Goal: Information Seeking & Learning: Learn about a topic

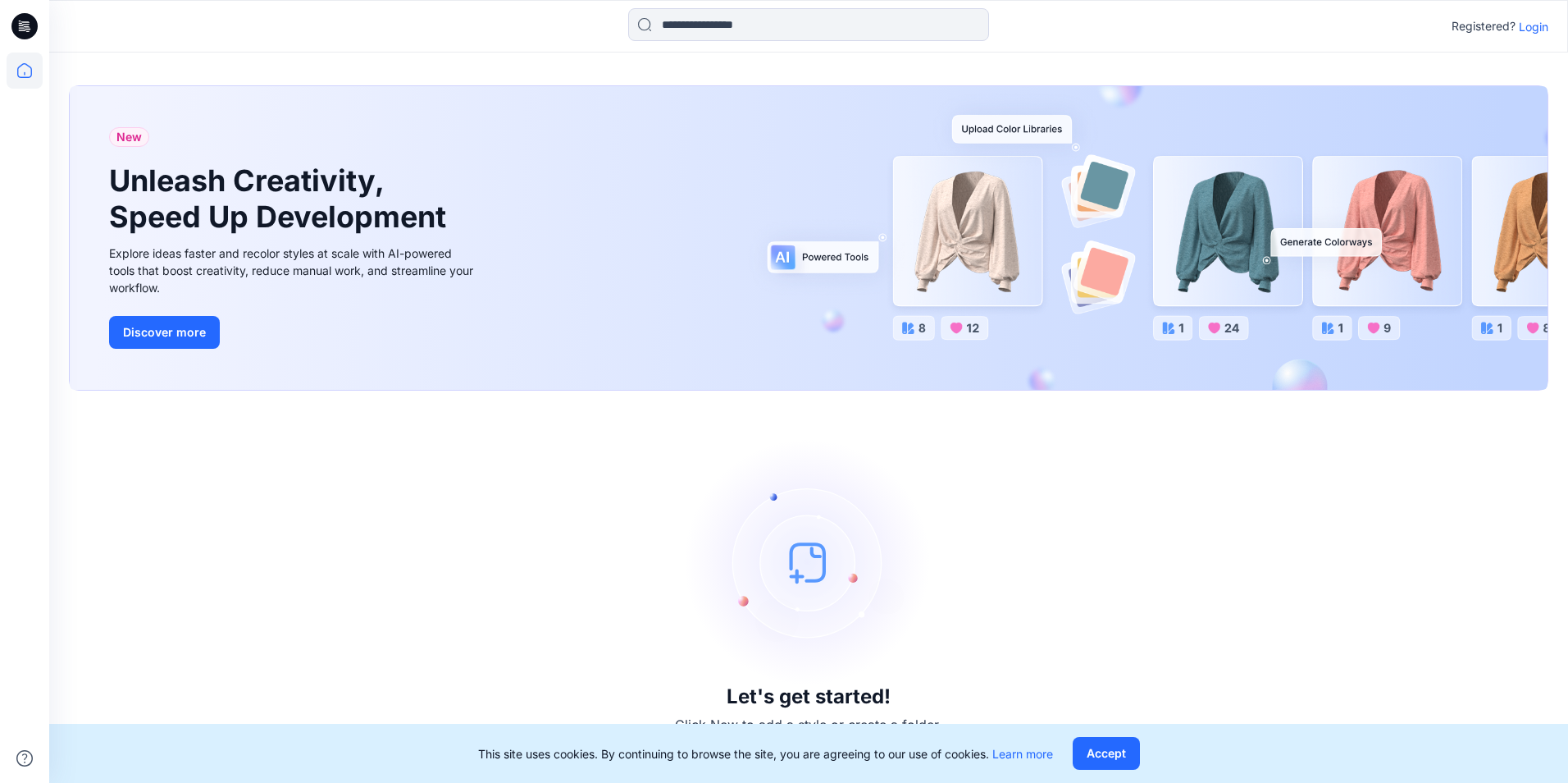
click at [1370, 517] on div "Let's get started! Click New to add a style or create a folder." at bounding box center [808, 586] width 1480 height 353
click at [1120, 748] on button "Accept" at bounding box center [1106, 753] width 67 height 33
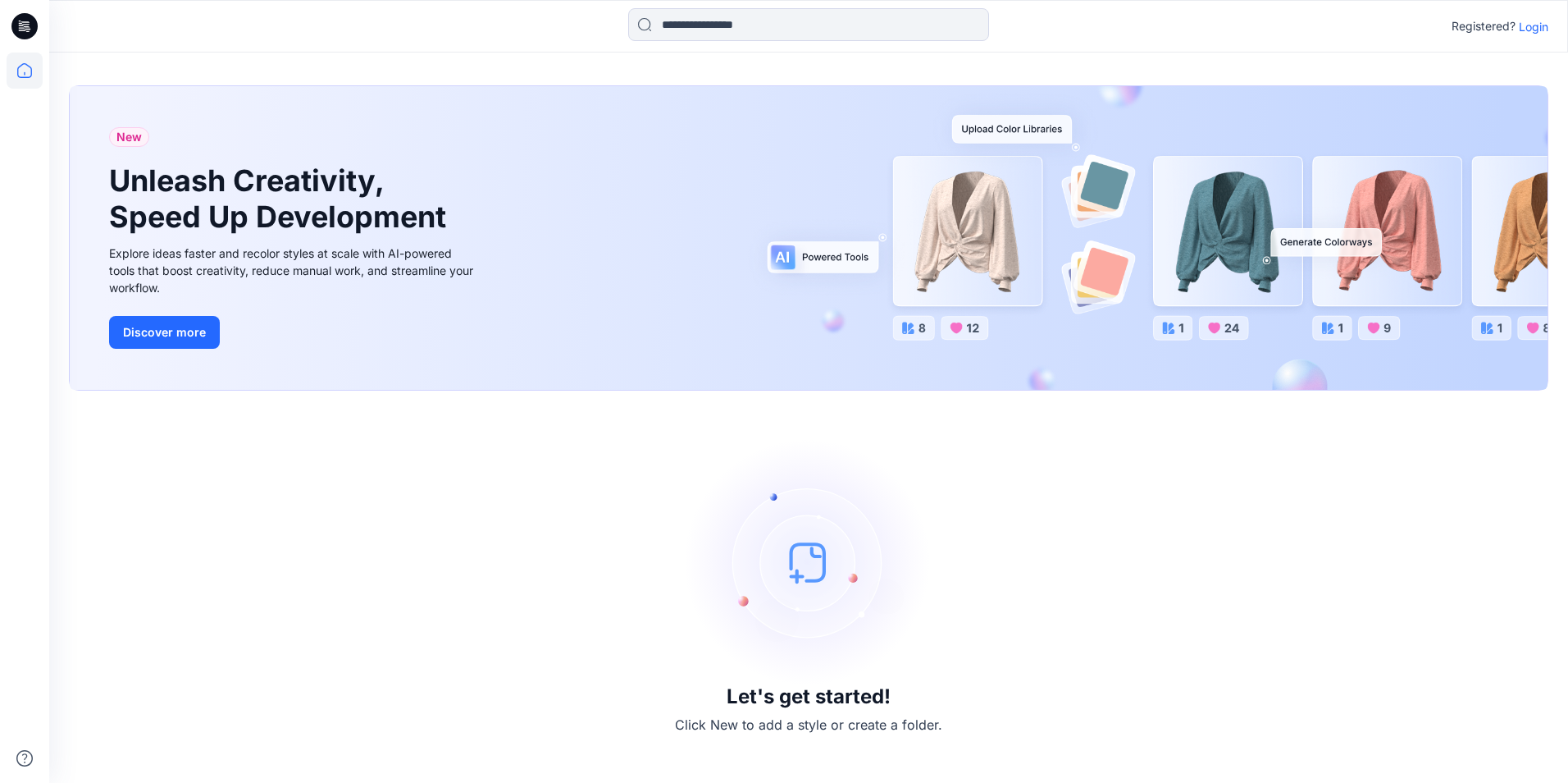
click at [848, 571] on img at bounding box center [808, 562] width 247 height 247
click at [1543, 19] on p "Login" at bounding box center [1534, 26] width 30 height 17
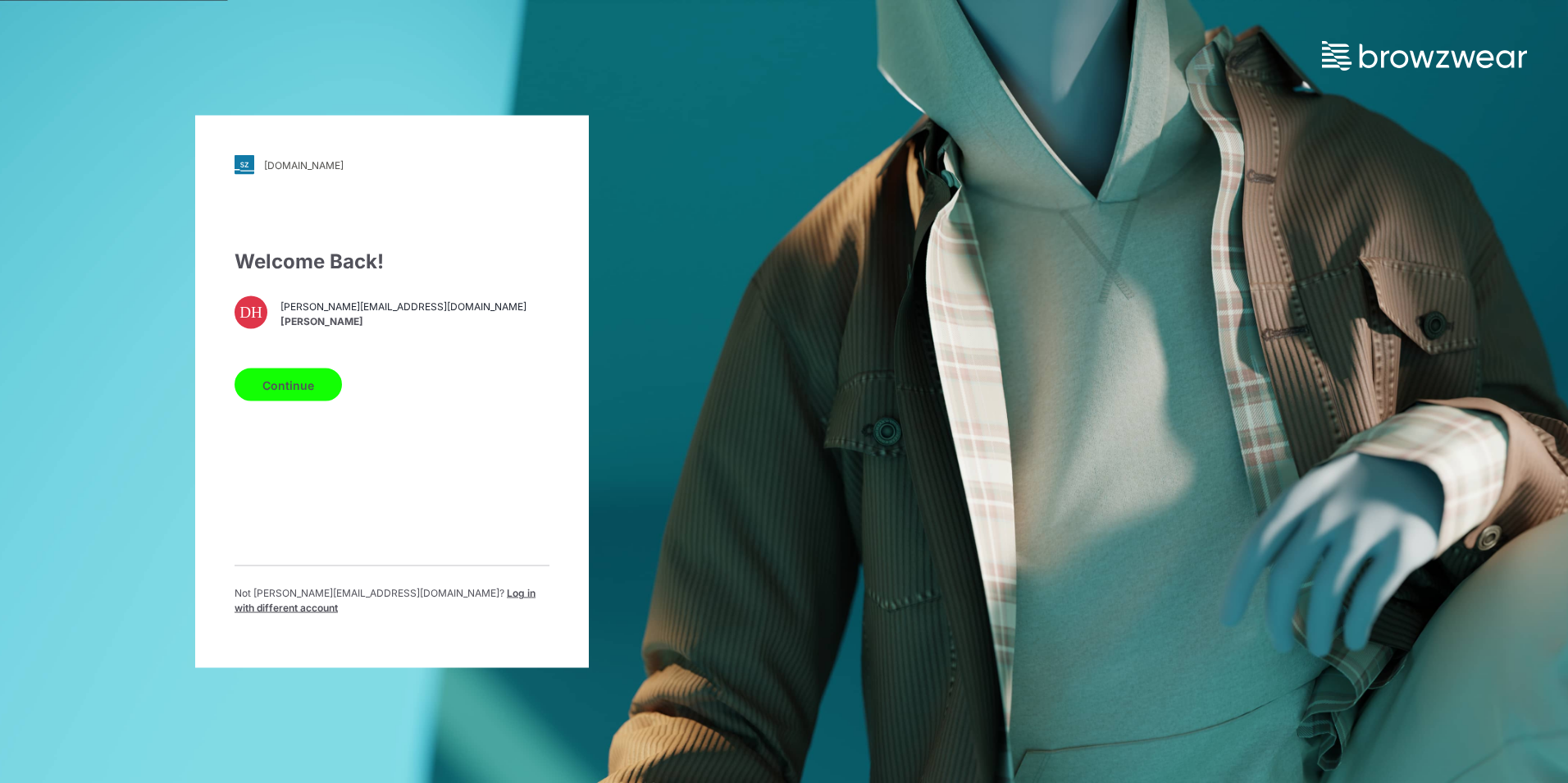
click at [295, 398] on button "Continue" at bounding box center [288, 385] width 108 height 33
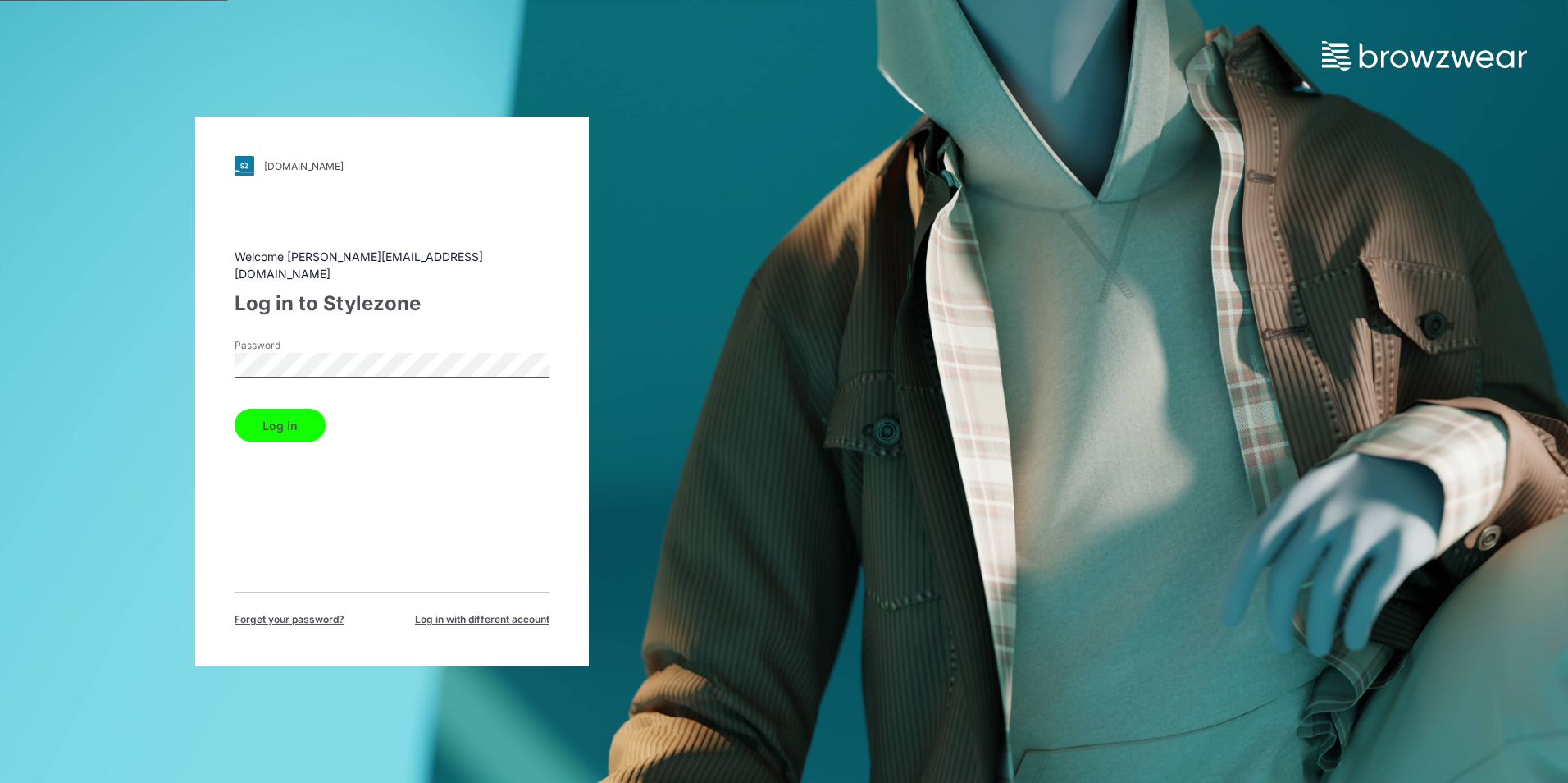
click at [268, 427] on button "Log in" at bounding box center [279, 424] width 91 height 33
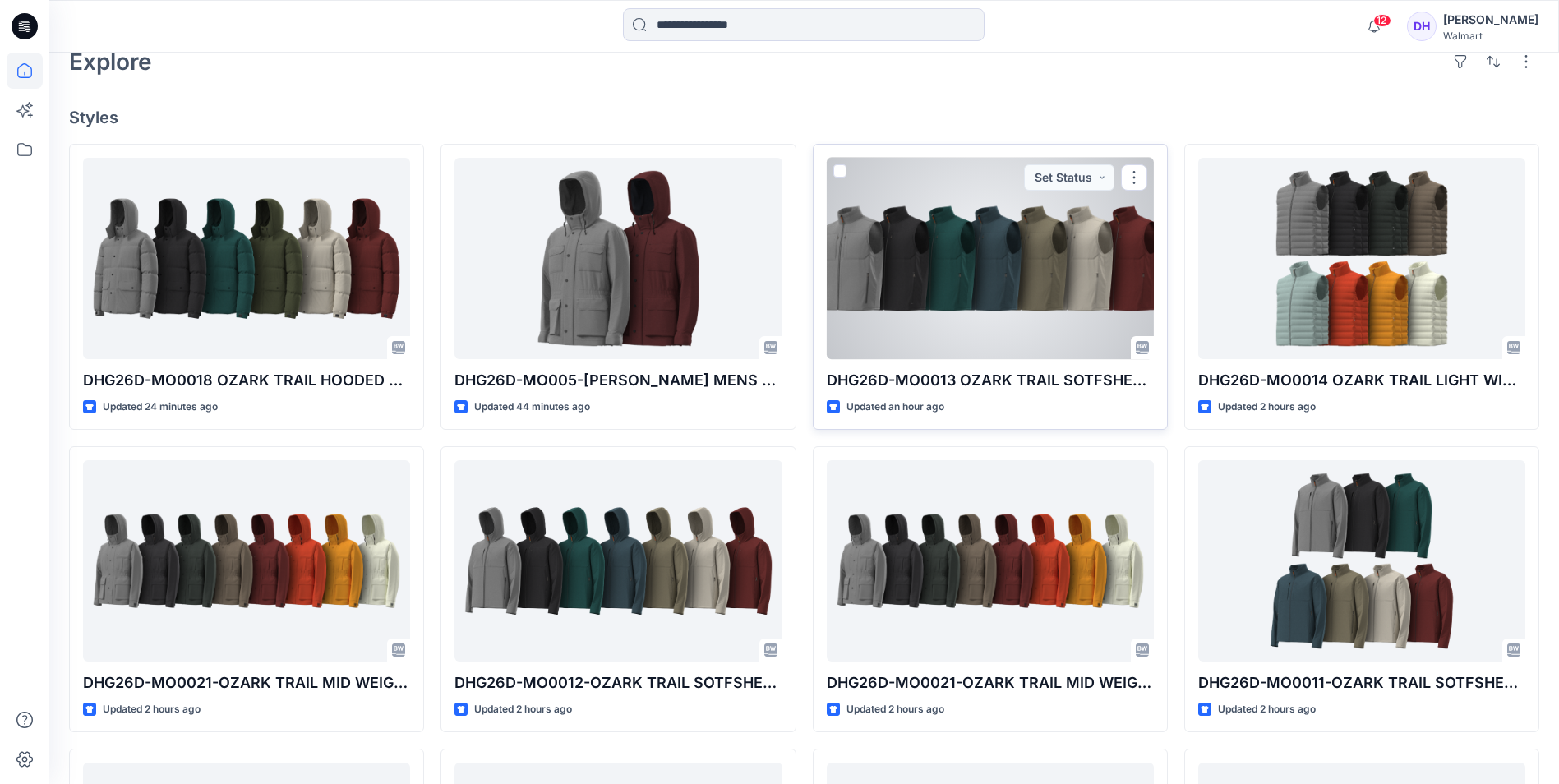
scroll to position [493, 0]
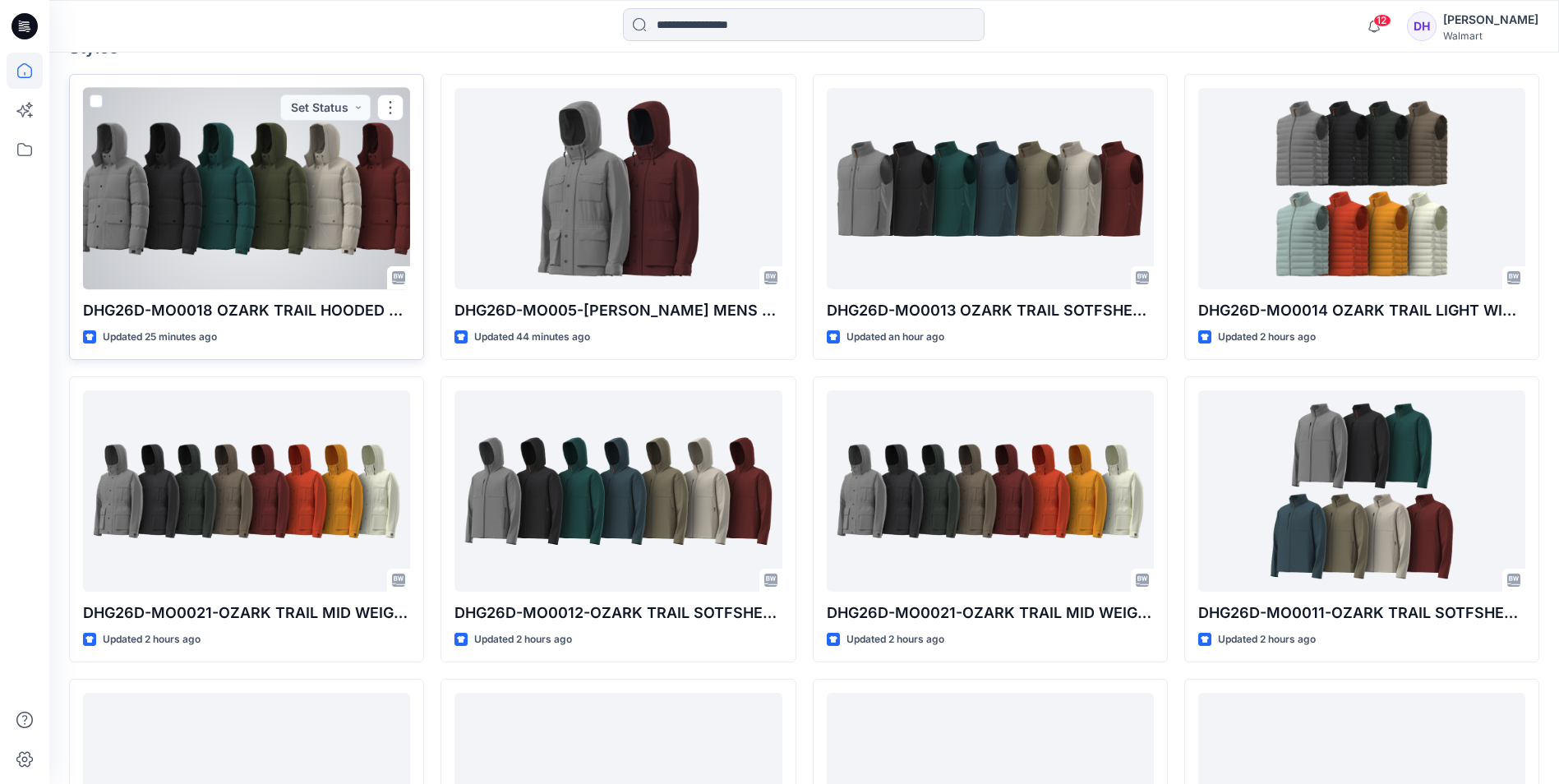
click at [210, 156] on div at bounding box center [246, 188] width 327 height 201
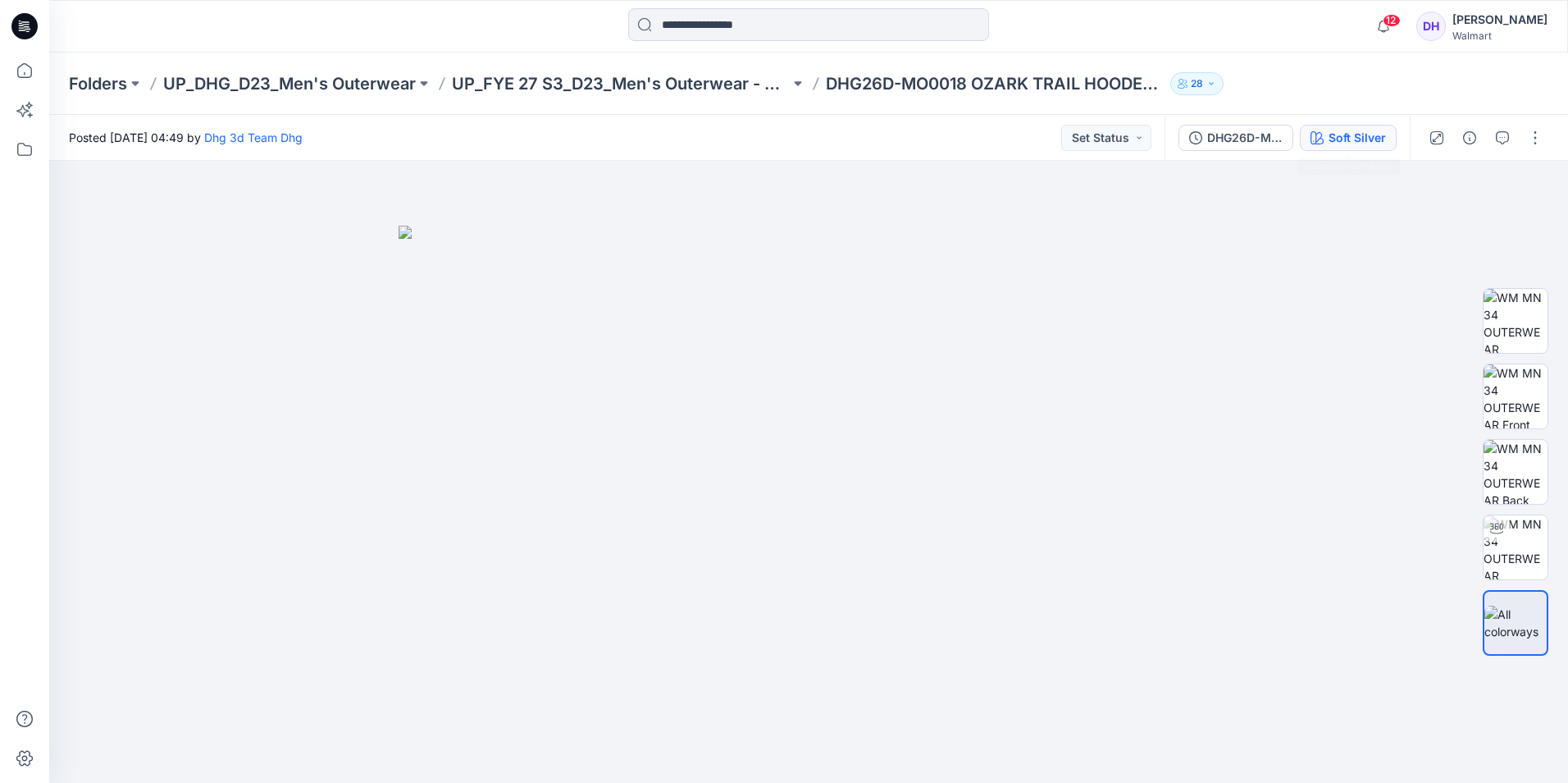
click at [1340, 126] on button "Soft Silver" at bounding box center [1348, 138] width 97 height 26
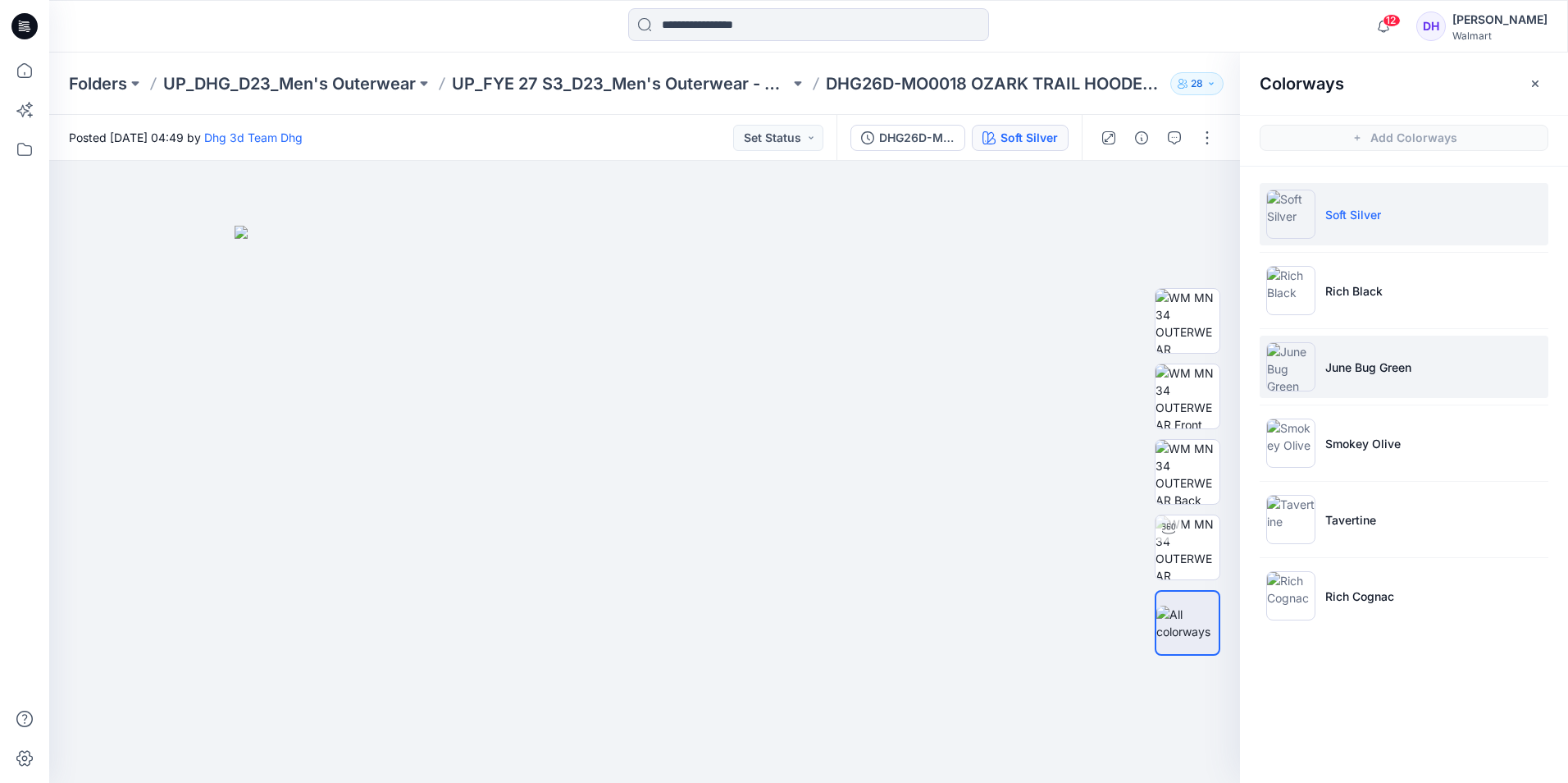
click at [1374, 363] on p "June Bug Green" at bounding box center [1368, 367] width 86 height 17
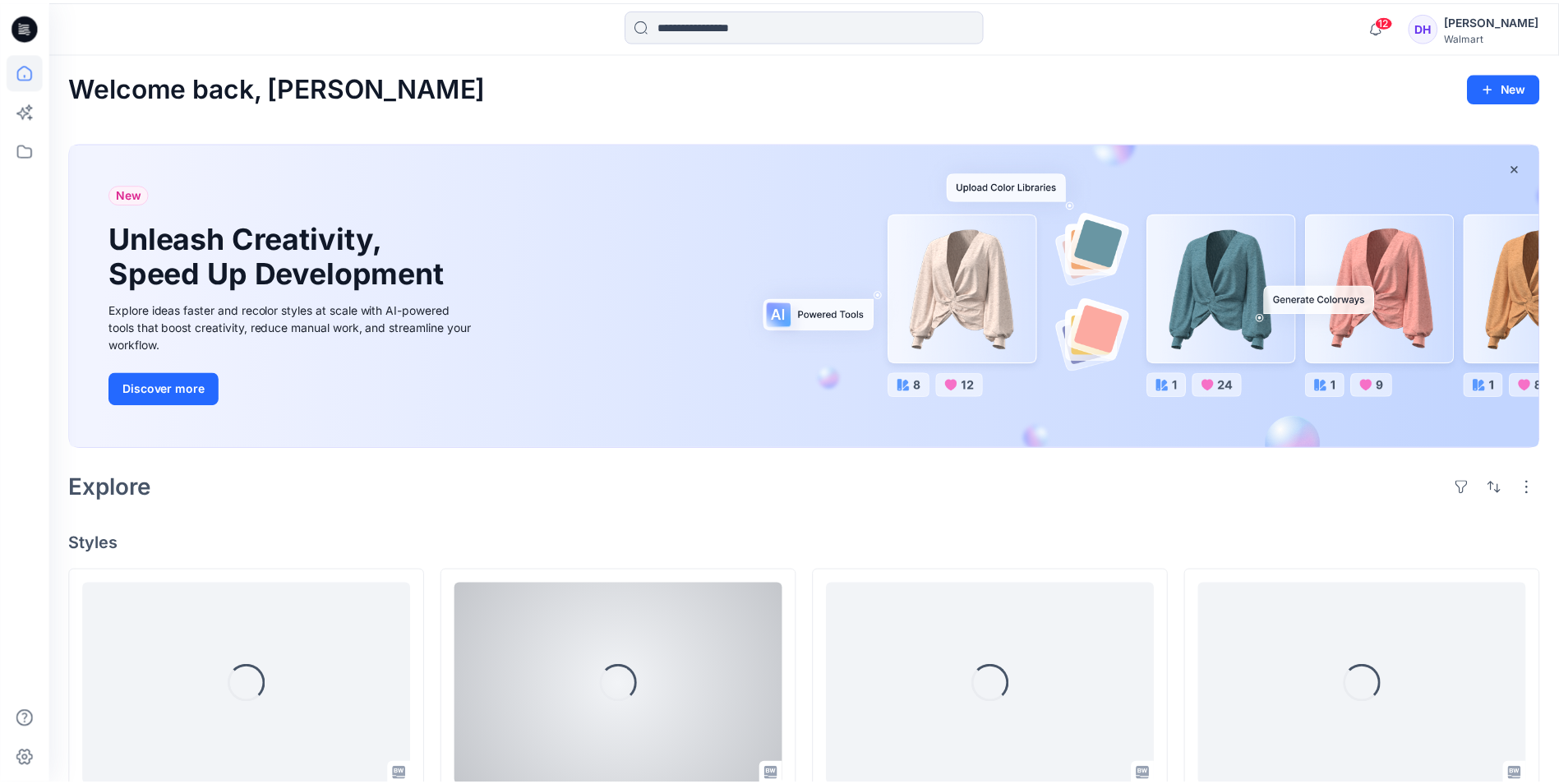
scroll to position [493, 0]
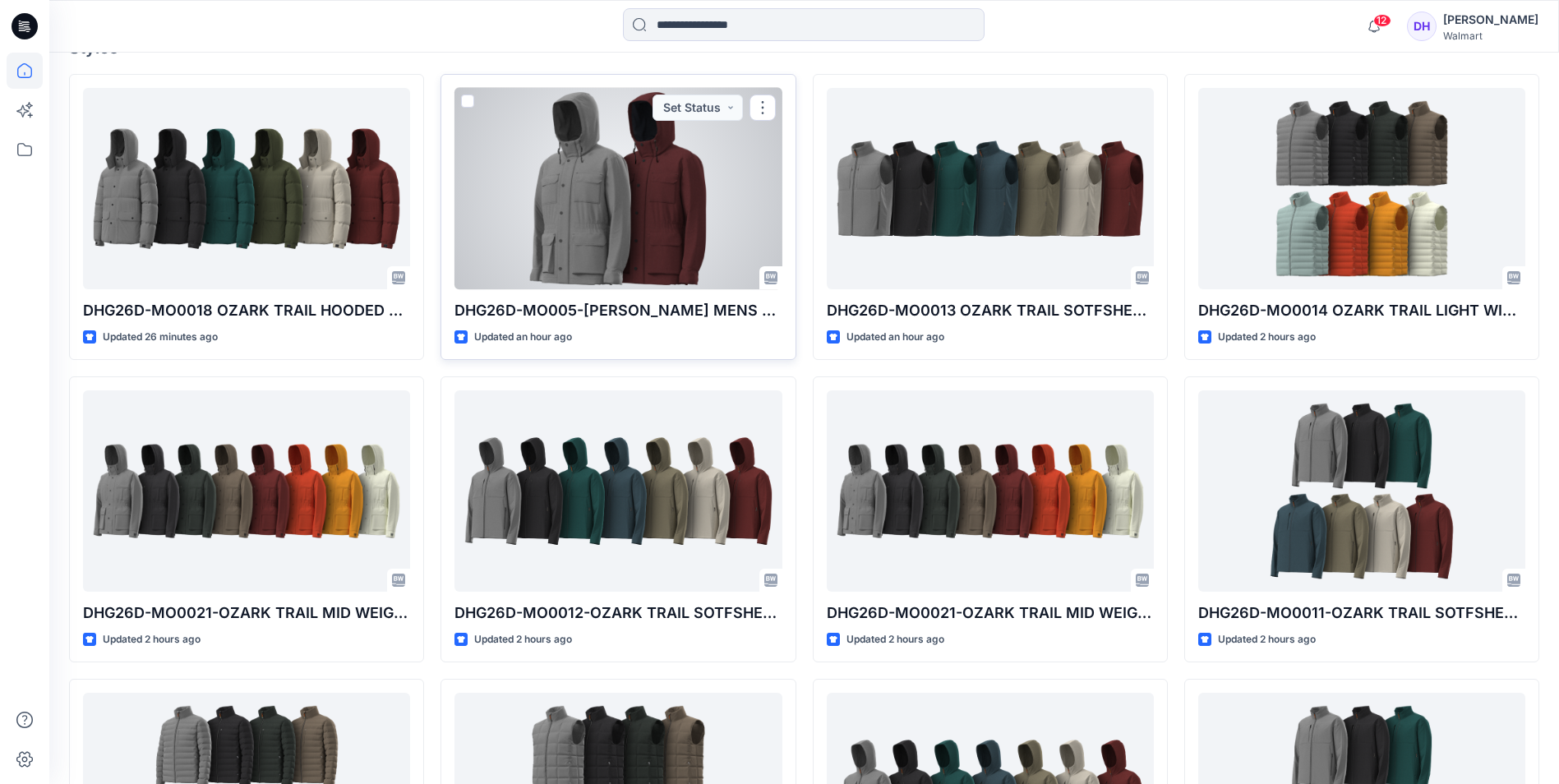
click at [662, 204] on div at bounding box center [617, 188] width 327 height 201
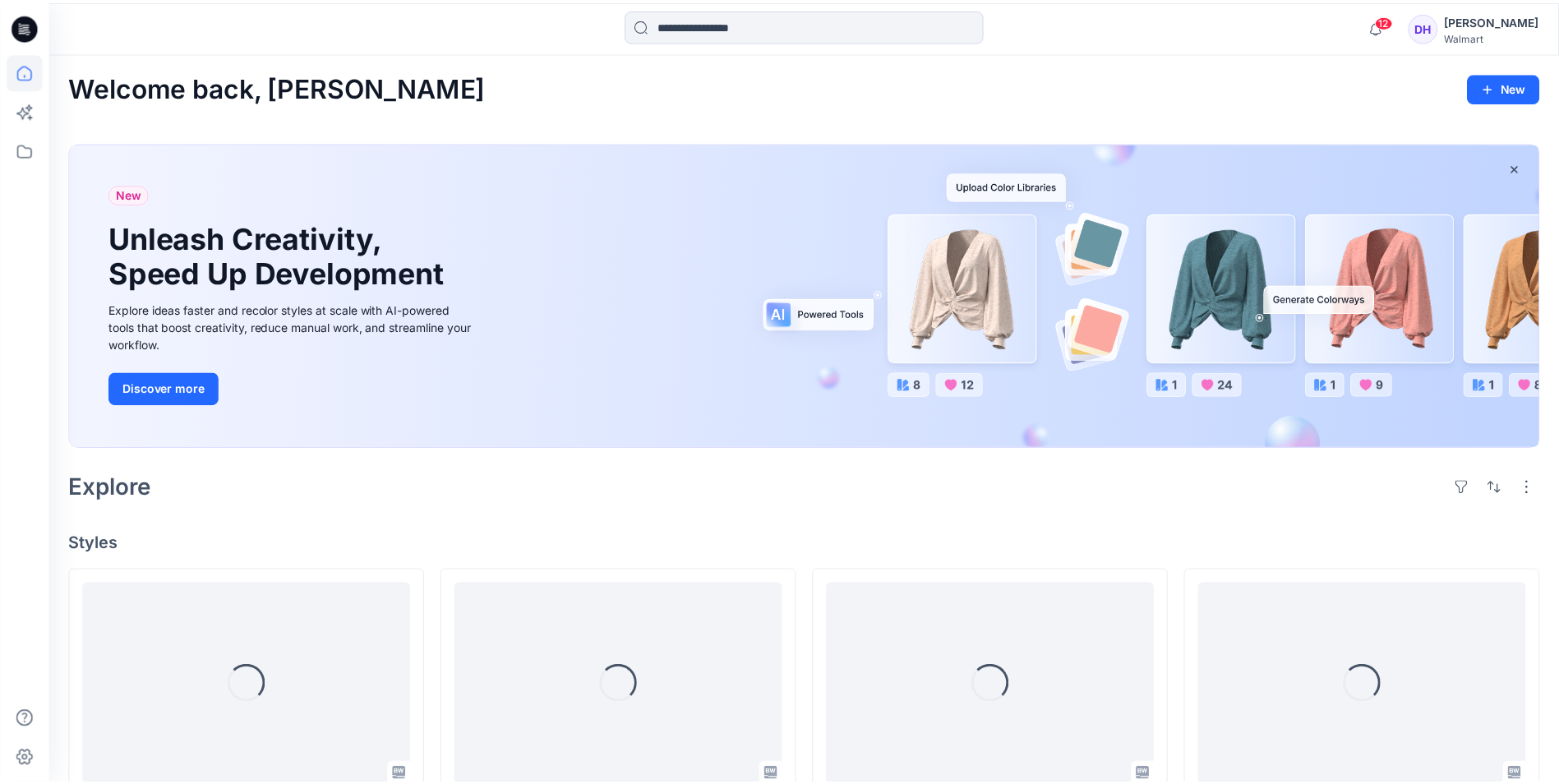
scroll to position [493, 0]
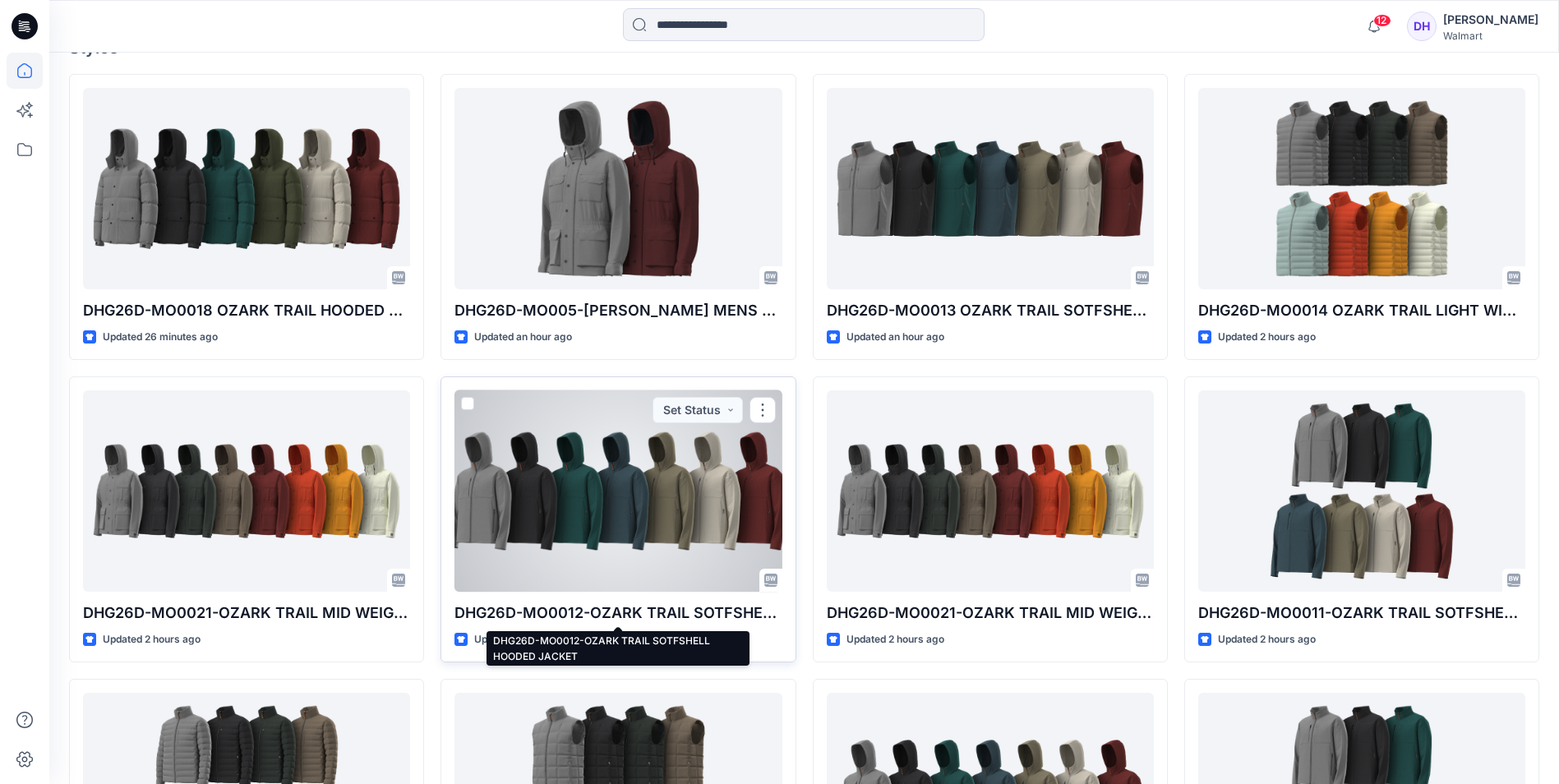
click at [626, 620] on p "DHG26D-MO0012-OZARK TRAIL SOTFSHELL HOODED JACKET" at bounding box center [617, 613] width 327 height 23
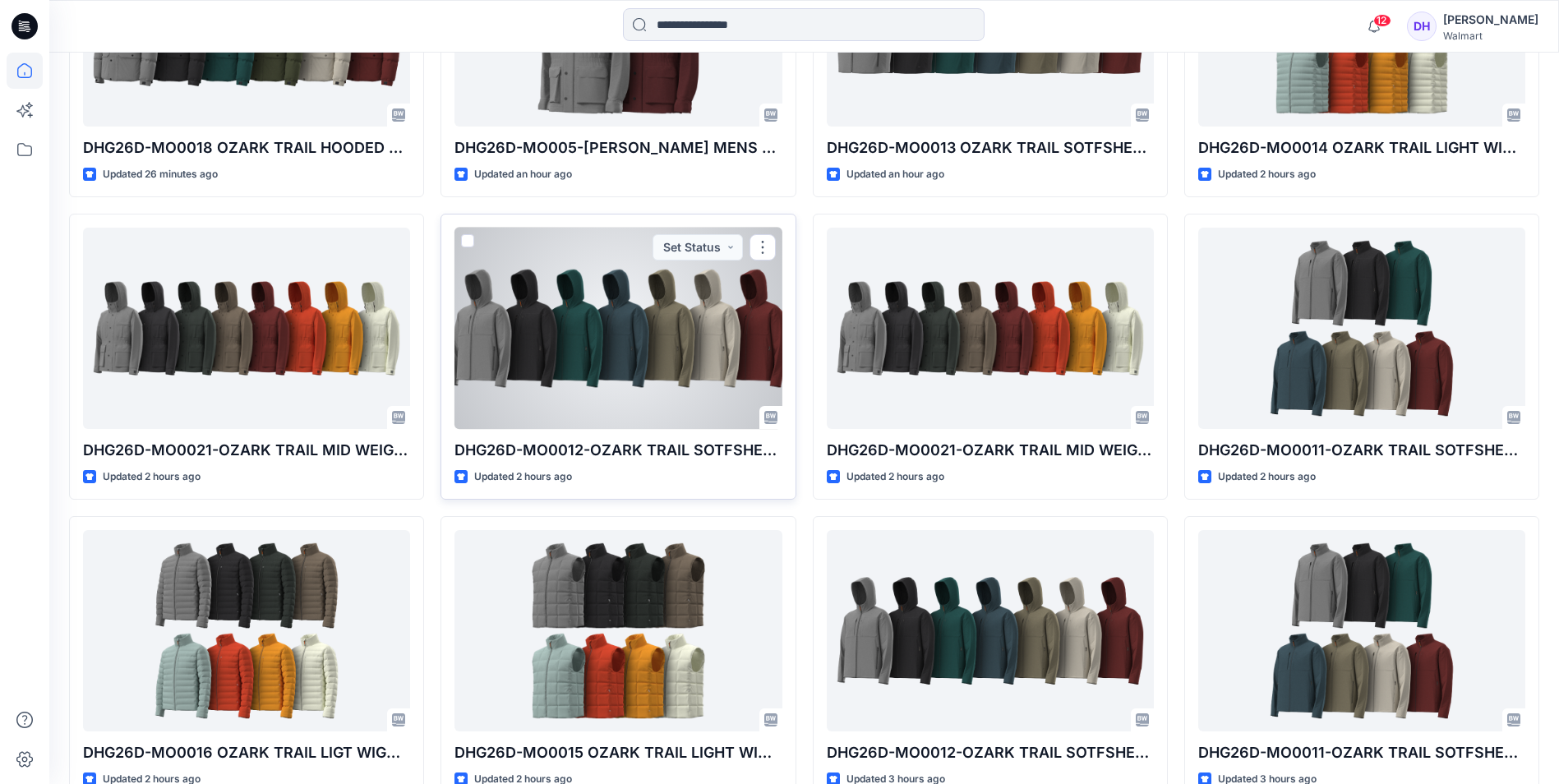
scroll to position [740, 0]
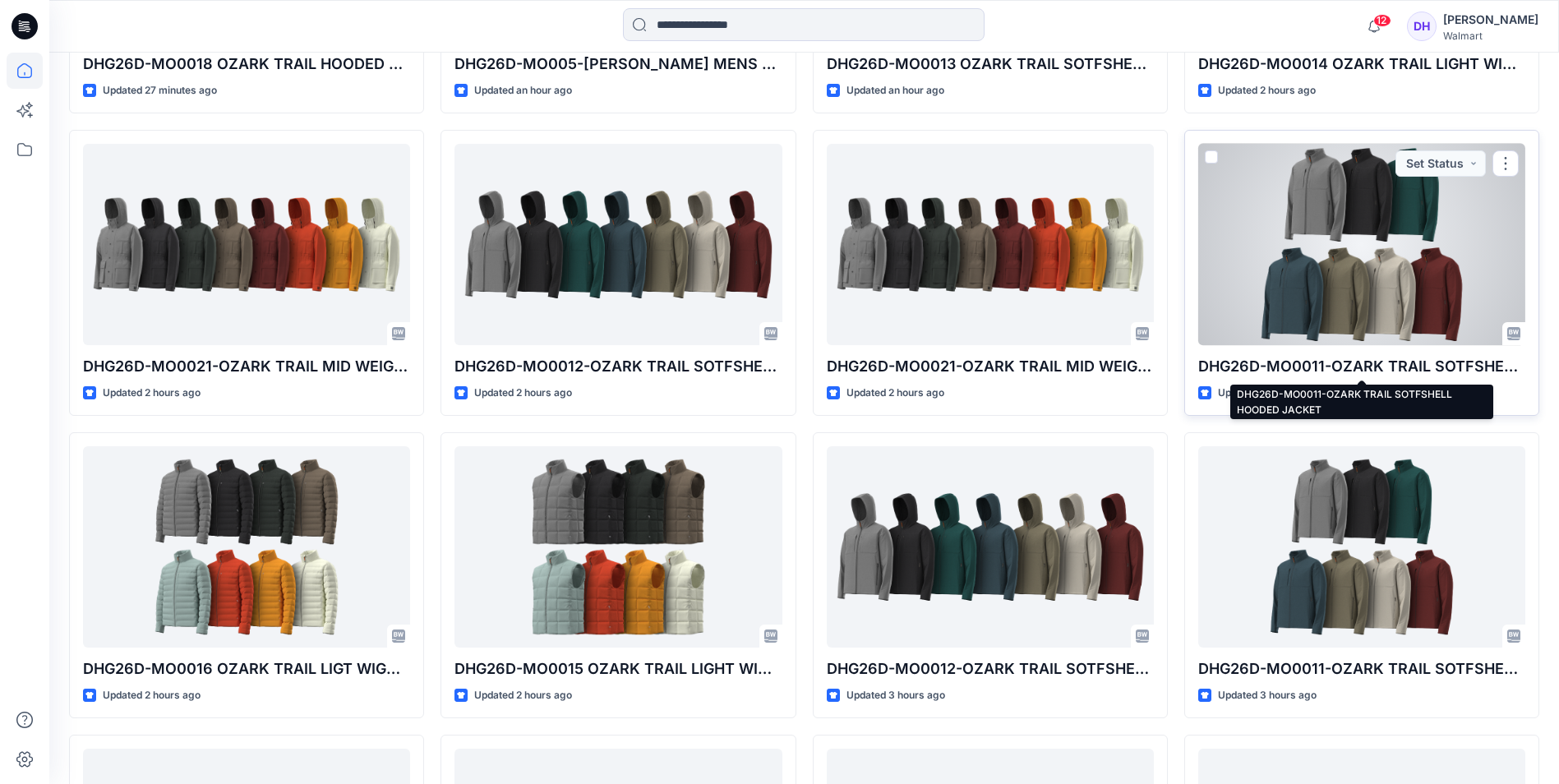
click at [1460, 365] on p "DHG26D-MO0011-OZARK TRAIL SOTFSHELL HOODED JACKET" at bounding box center [1361, 366] width 327 height 23
click at [1293, 302] on div at bounding box center [1361, 244] width 327 height 201
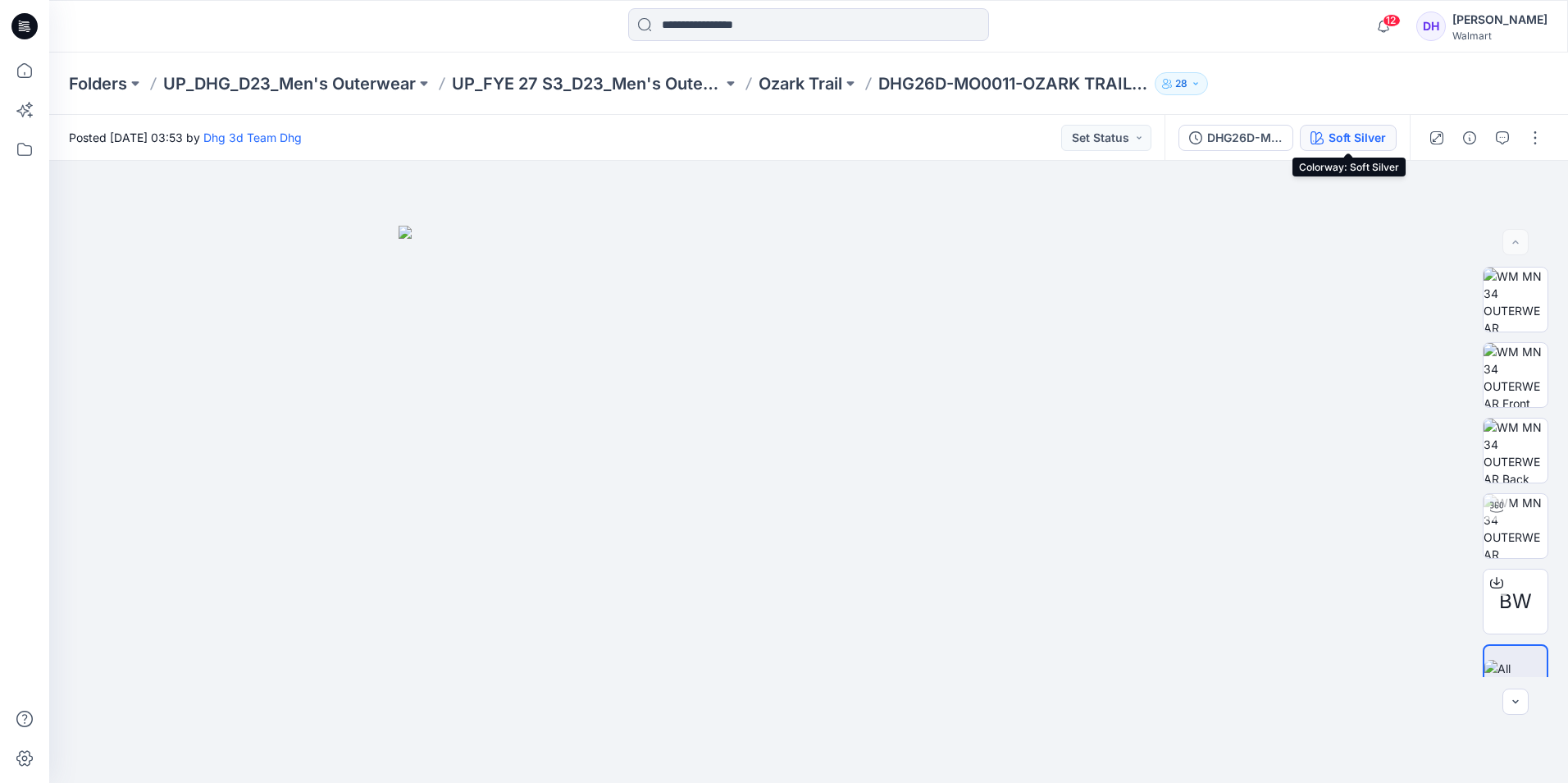
click at [1335, 131] on div "Soft Silver" at bounding box center [1357, 138] width 58 height 18
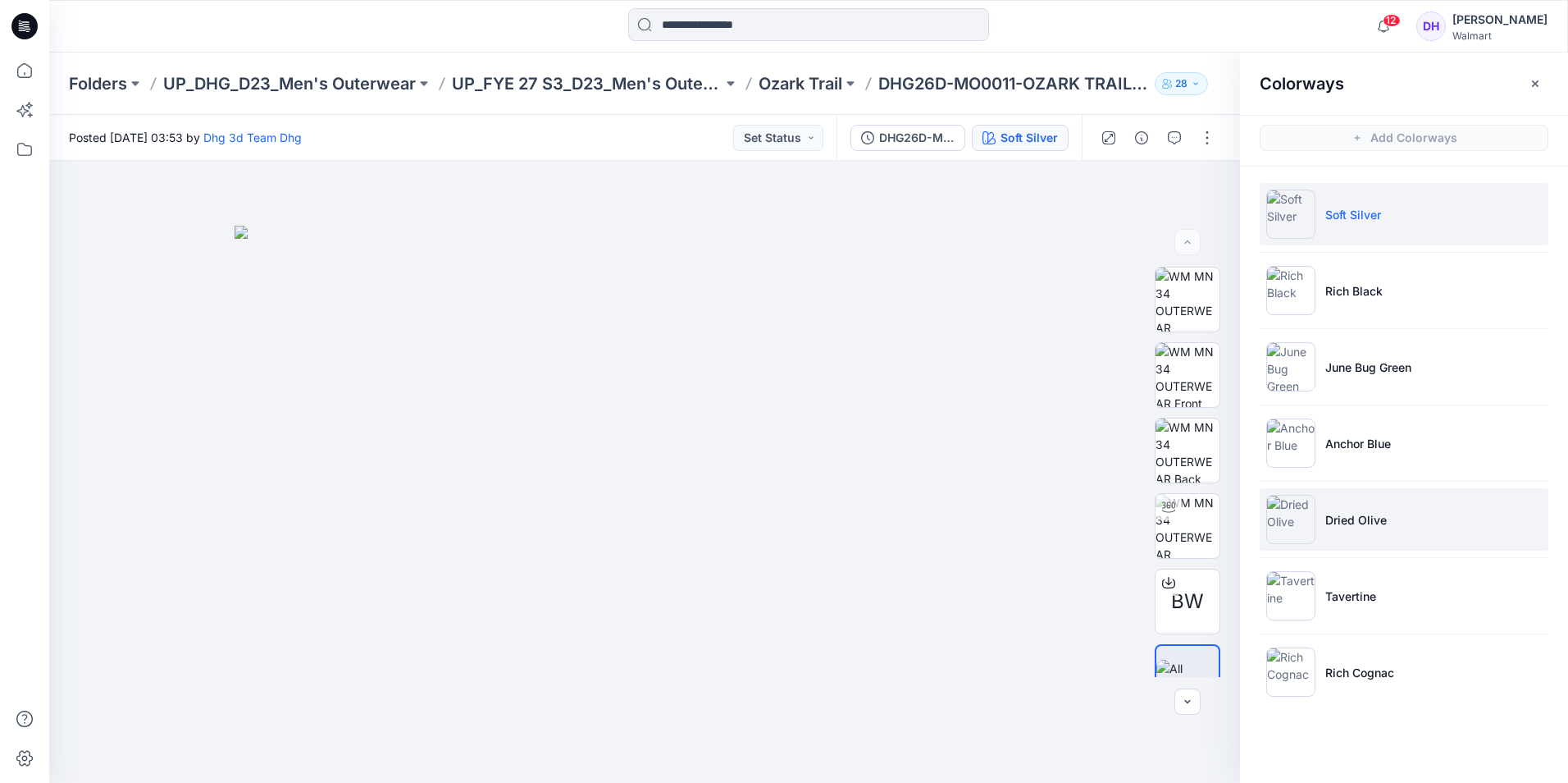
click at [1350, 527] on p "Dried Olive" at bounding box center [1356, 519] width 62 height 17
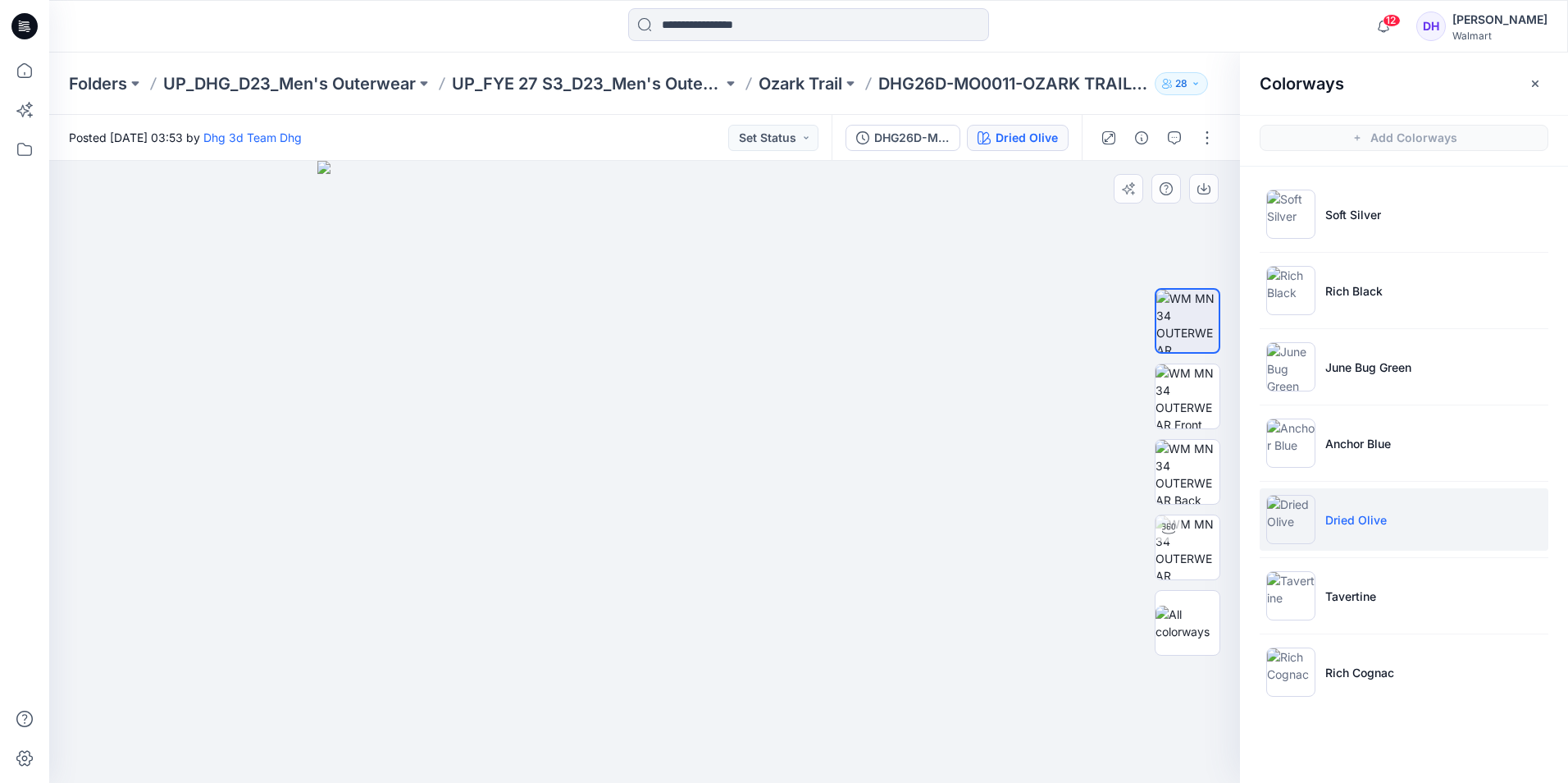
drag, startPoint x: 777, startPoint y: 439, endPoint x: 784, endPoint y: 477, distance: 38.6
click at [784, 477] on img at bounding box center [645, 471] width 655 height 622
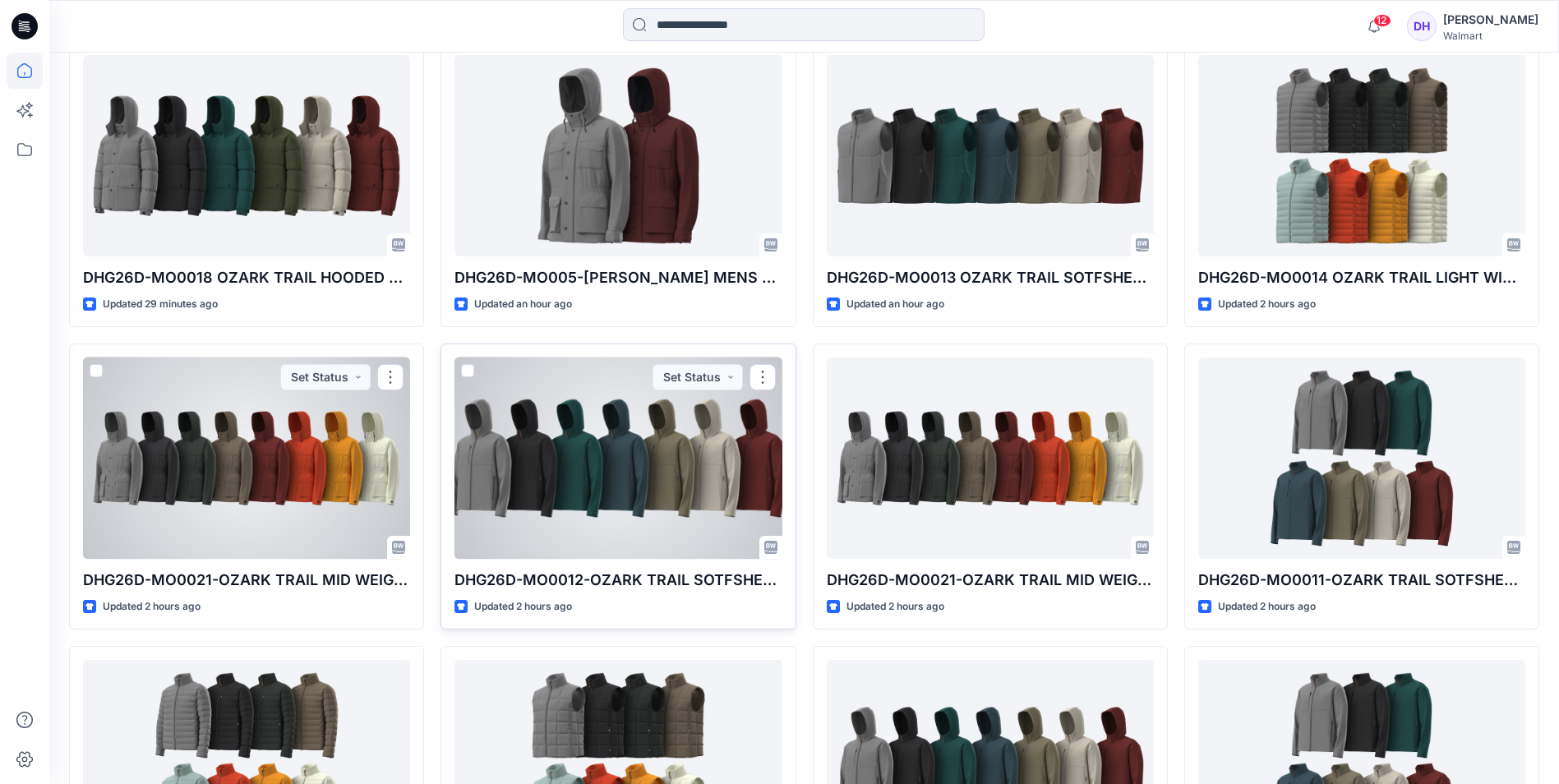
scroll to position [493, 0]
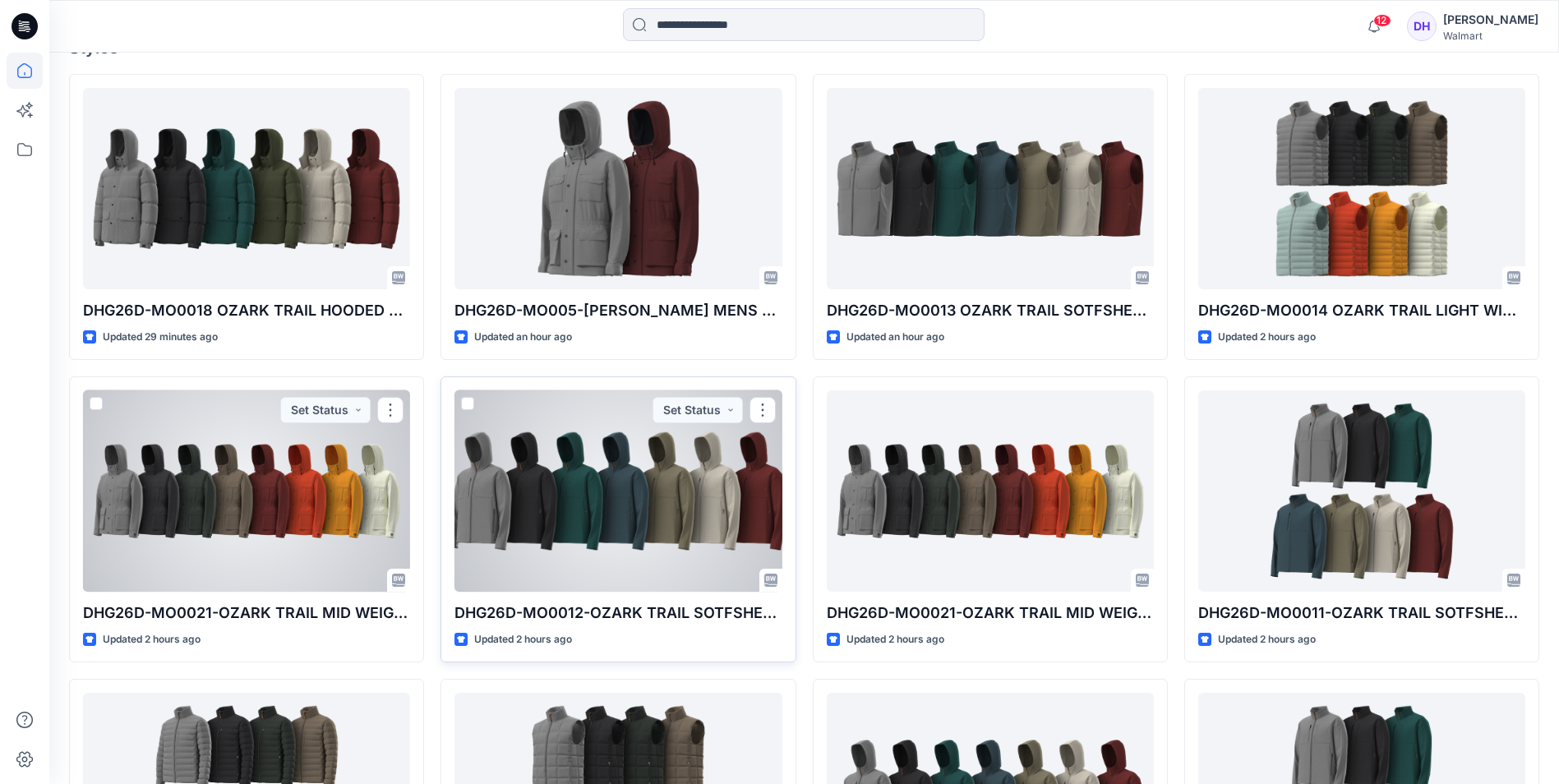
click at [636, 530] on div at bounding box center [617, 490] width 327 height 201
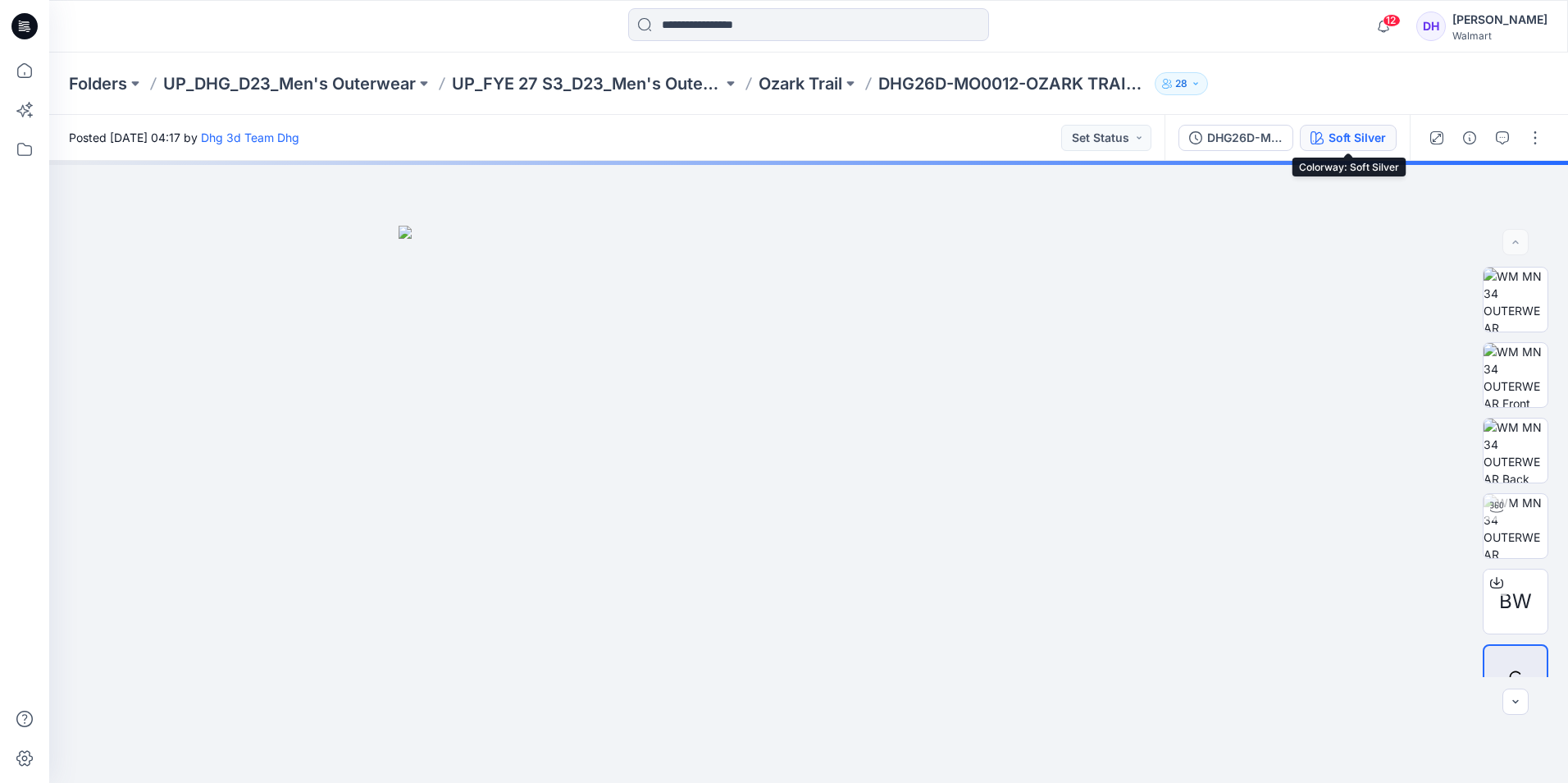
click at [1358, 132] on div "Soft Silver" at bounding box center [1357, 138] width 58 height 18
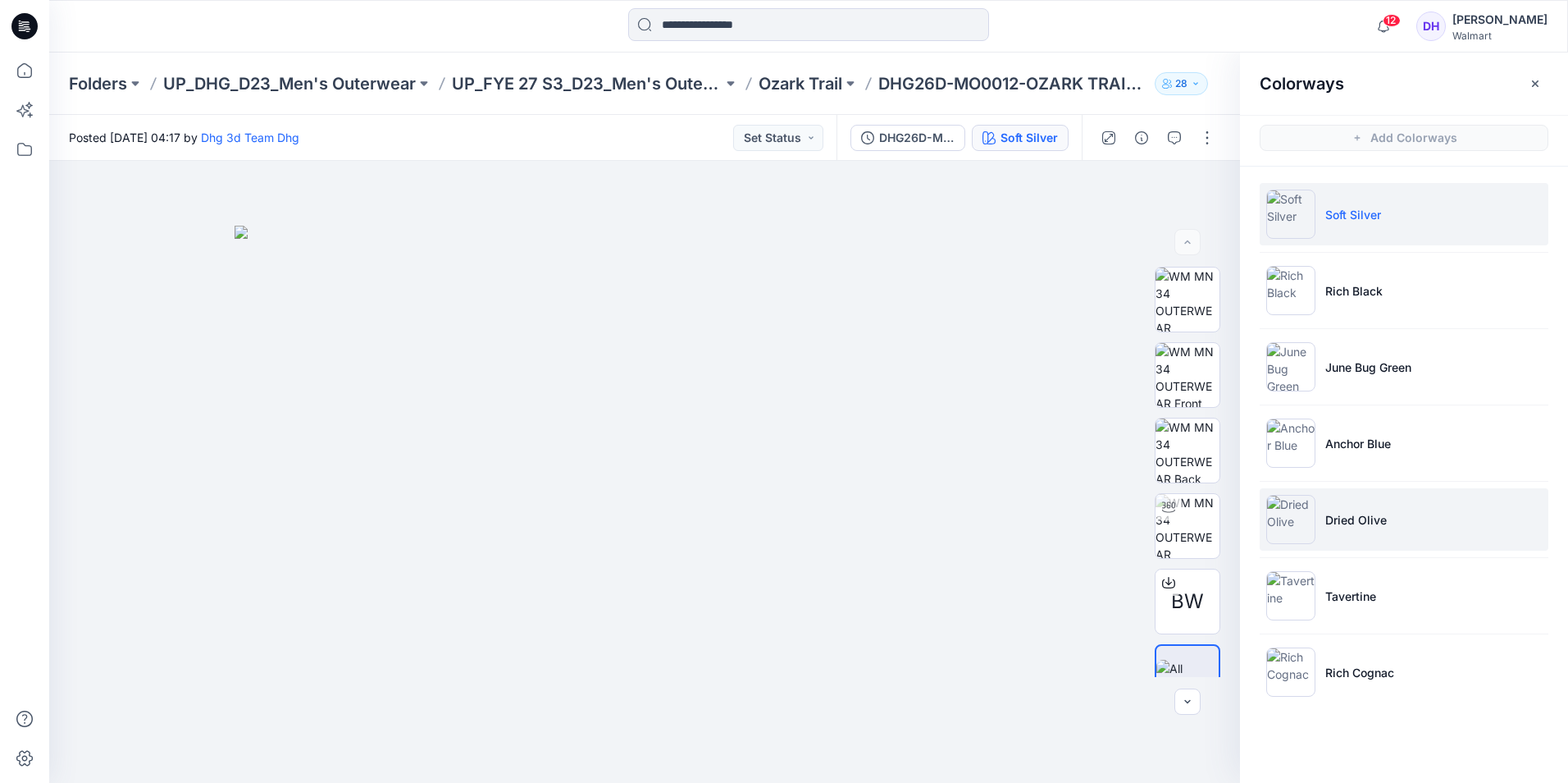
click at [1350, 523] on p "Dried Olive" at bounding box center [1356, 519] width 62 height 17
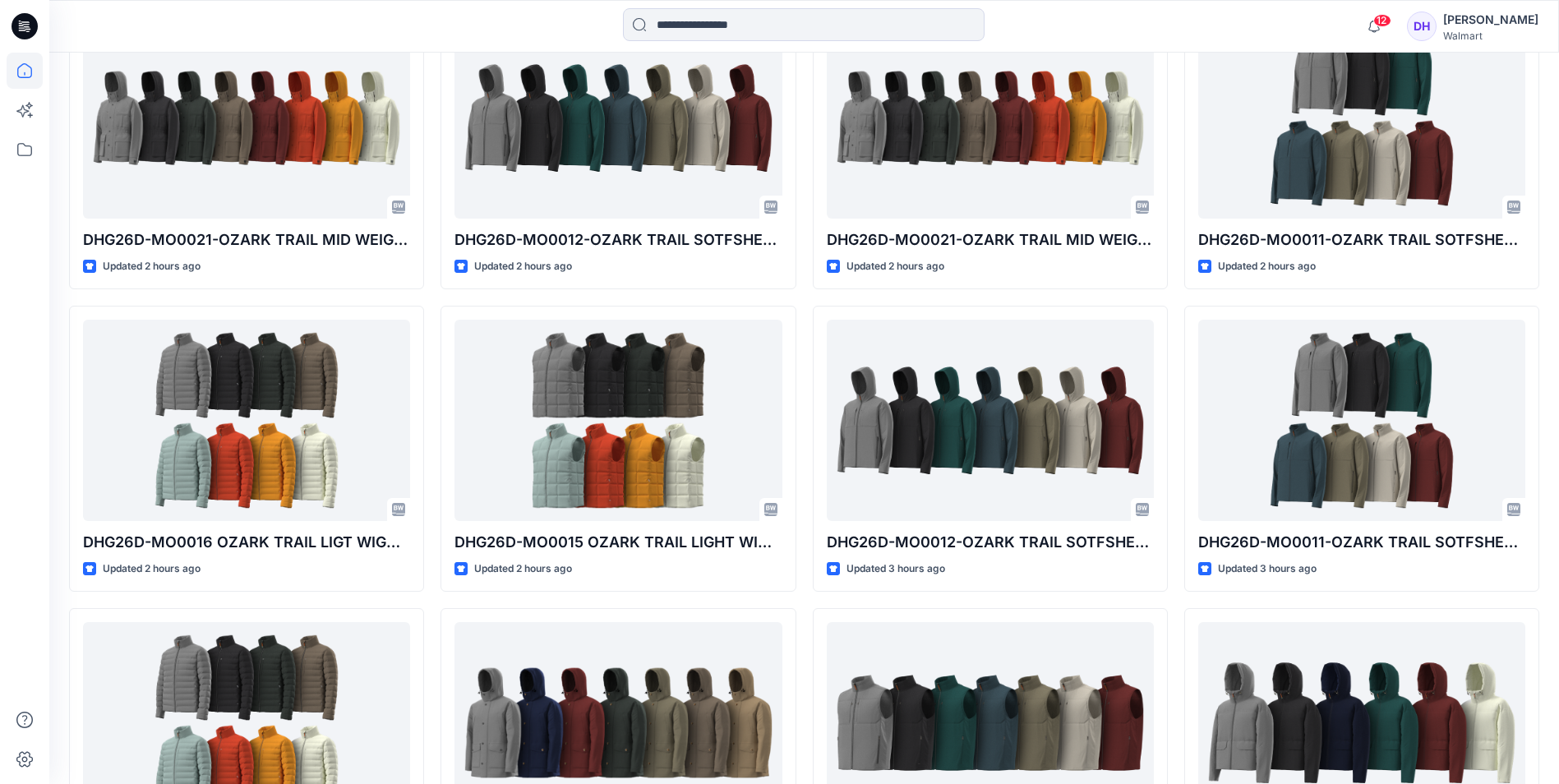
scroll to position [740, 0]
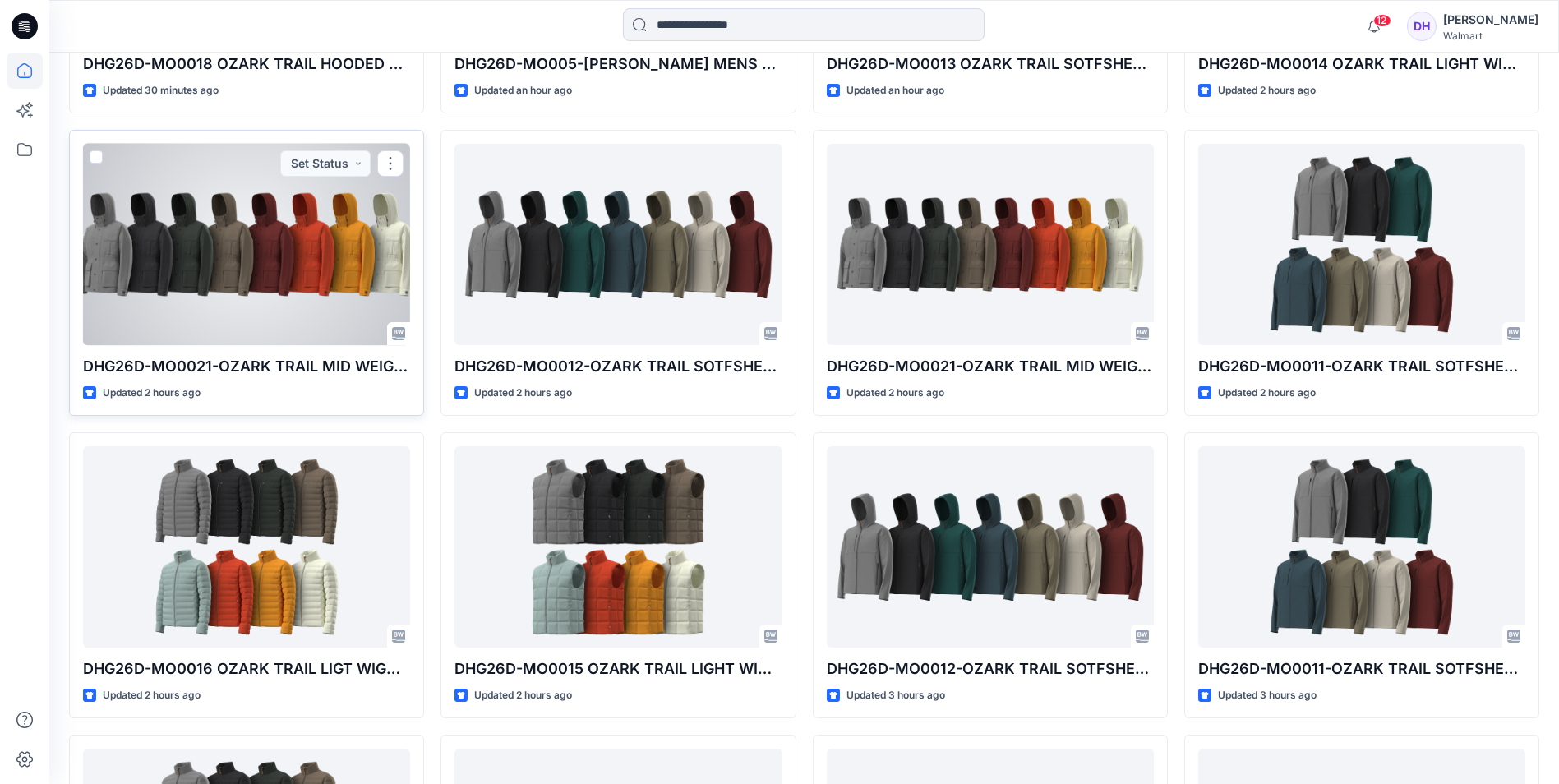
click at [215, 265] on div at bounding box center [246, 244] width 327 height 201
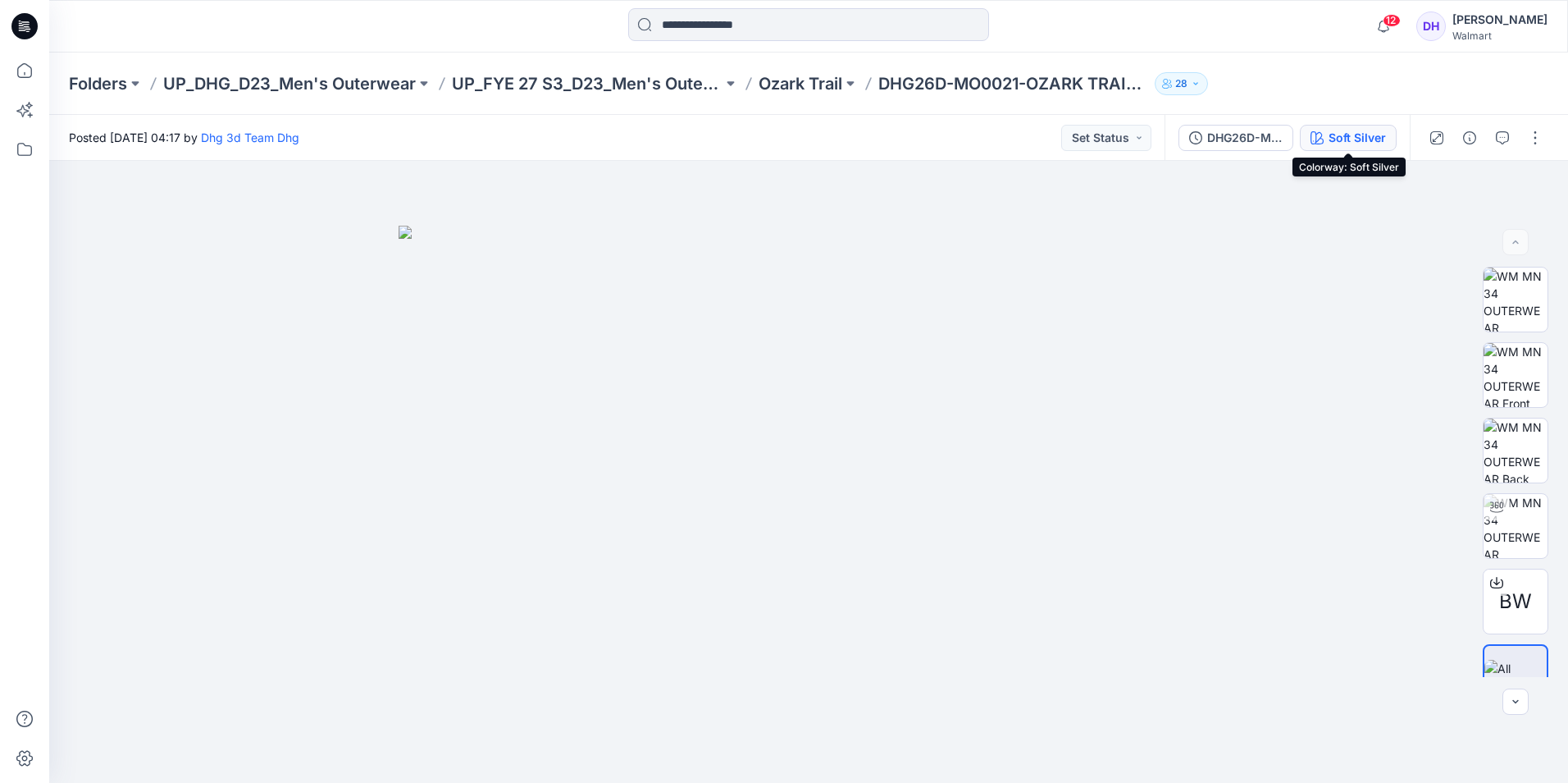
click at [1341, 132] on div "Soft Silver" at bounding box center [1357, 138] width 58 height 18
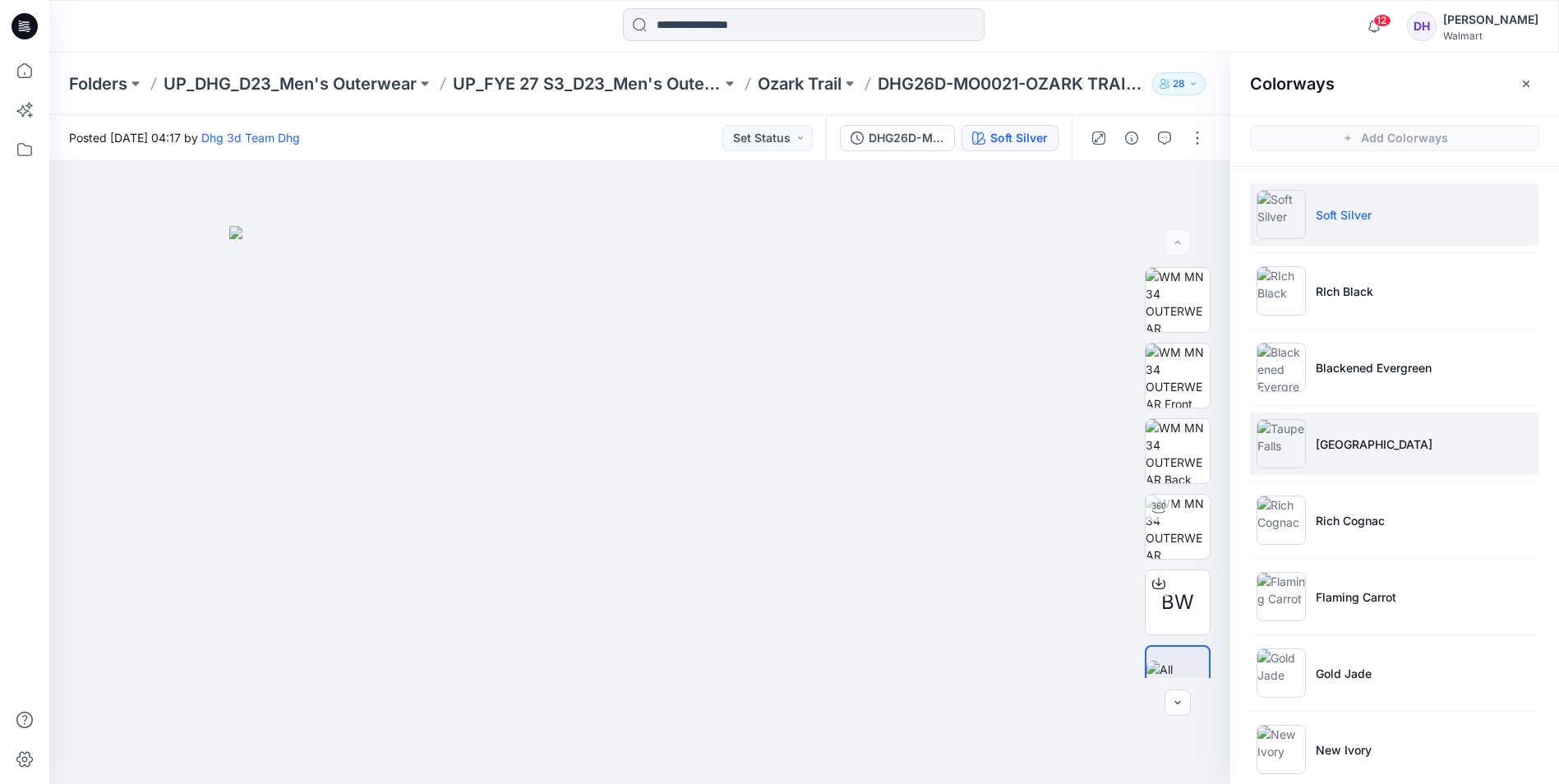
click at [1355, 430] on li "[GEOGRAPHIC_DATA]" at bounding box center [1394, 444] width 289 height 62
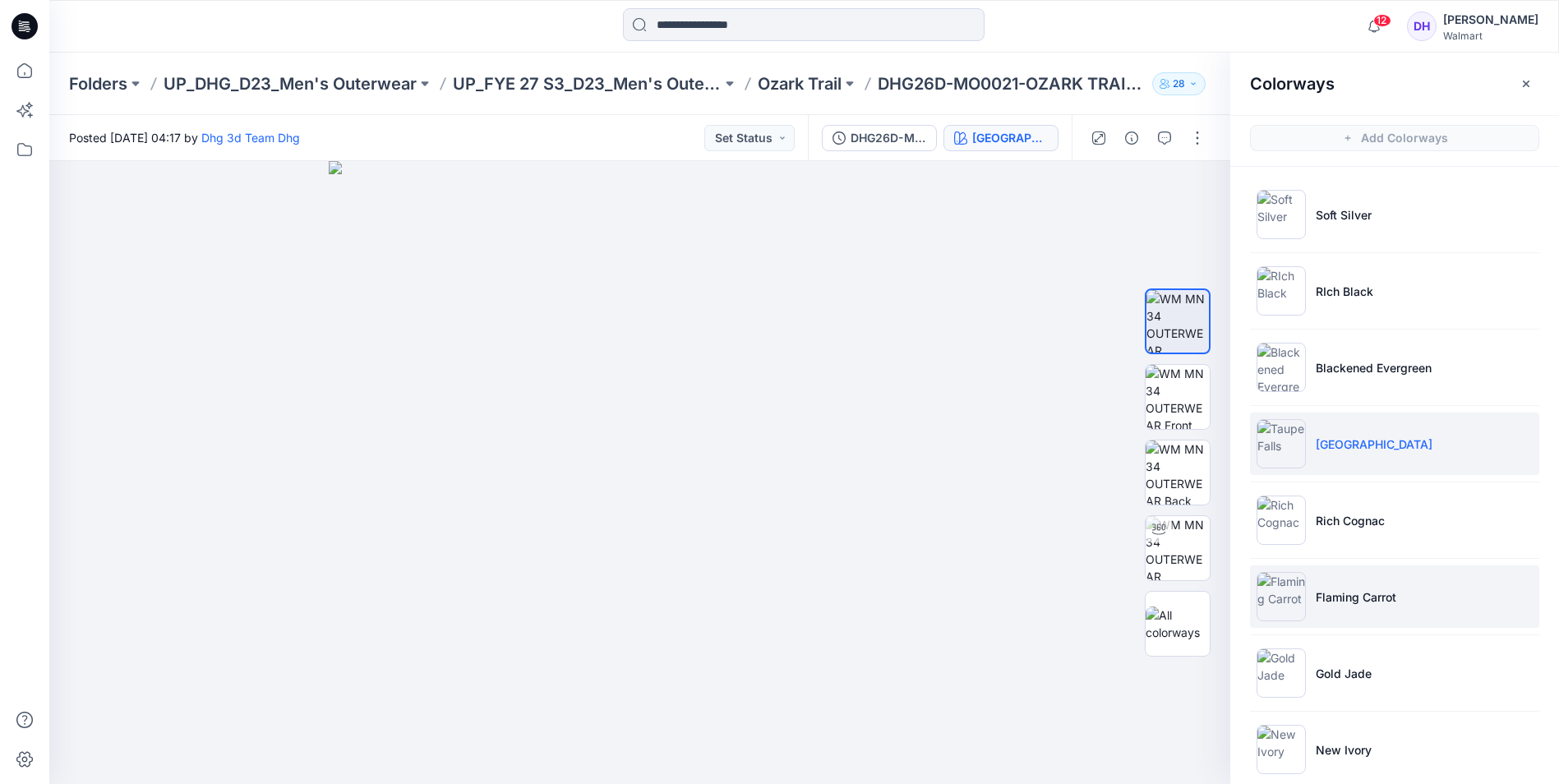
click at [1358, 591] on p "Flaming Carrot" at bounding box center [1356, 596] width 81 height 17
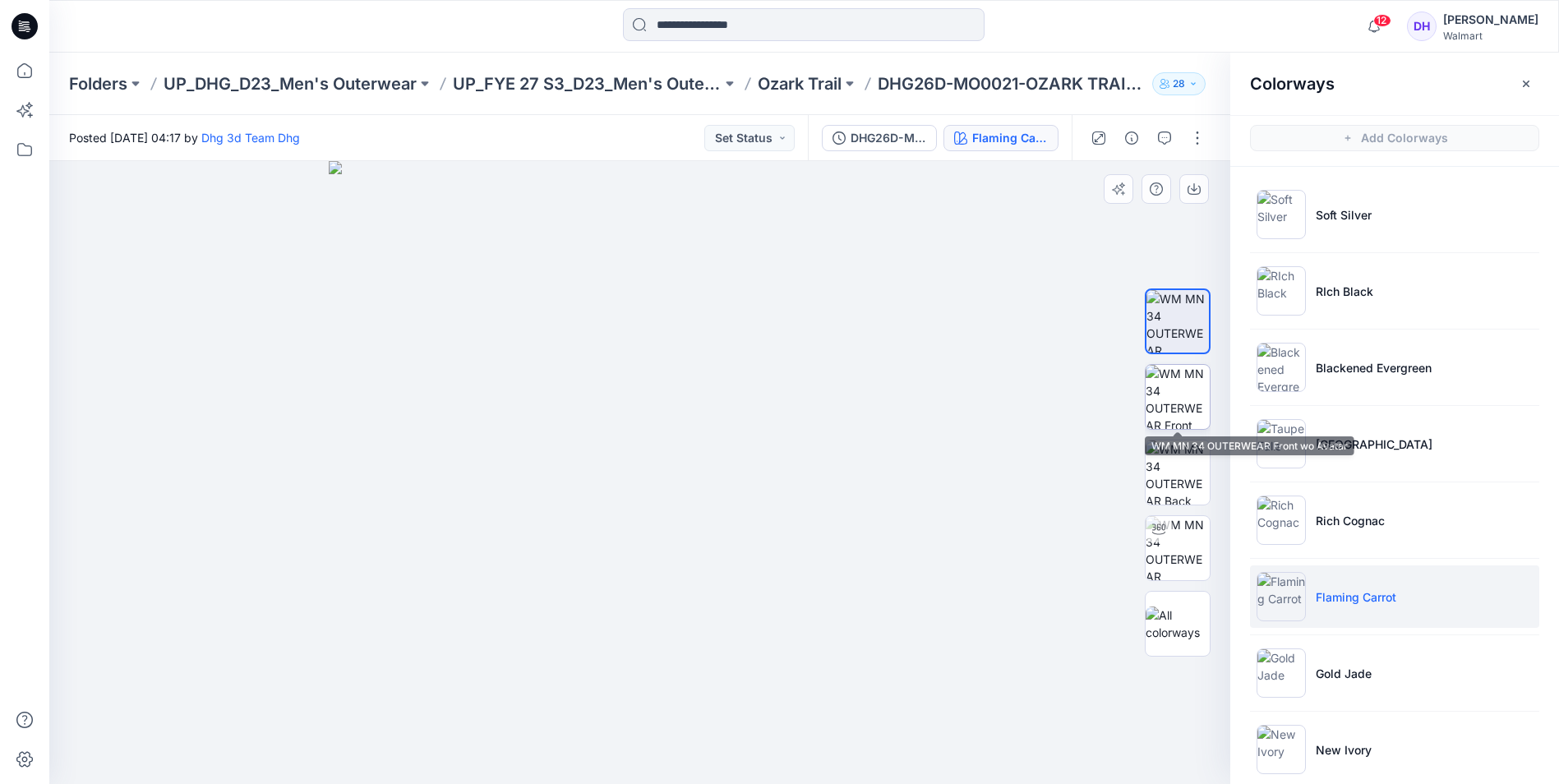
click at [1189, 390] on img at bounding box center [1178, 397] width 64 height 64
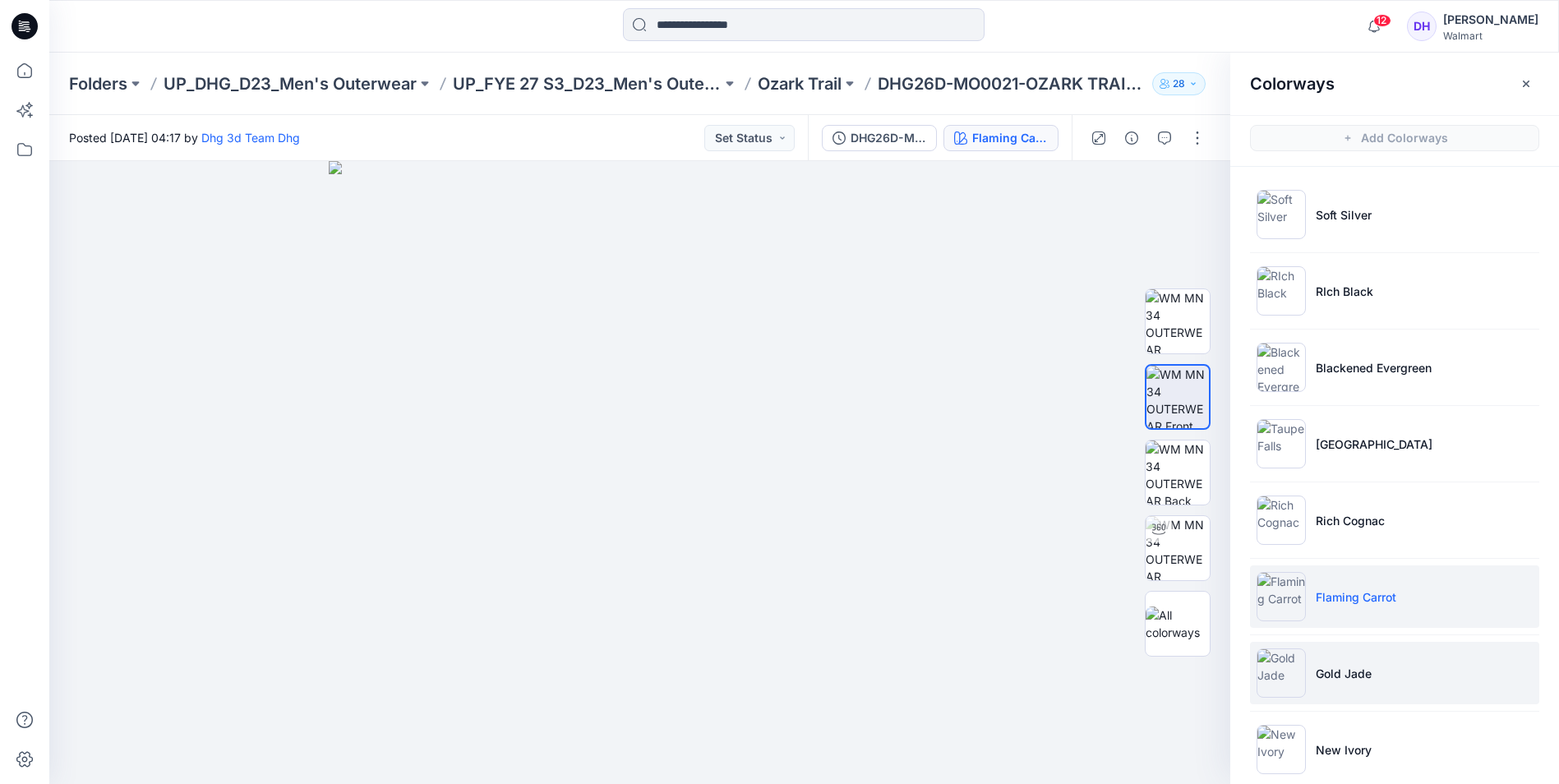
click at [1305, 689] on li "Gold Jade" at bounding box center [1394, 673] width 289 height 62
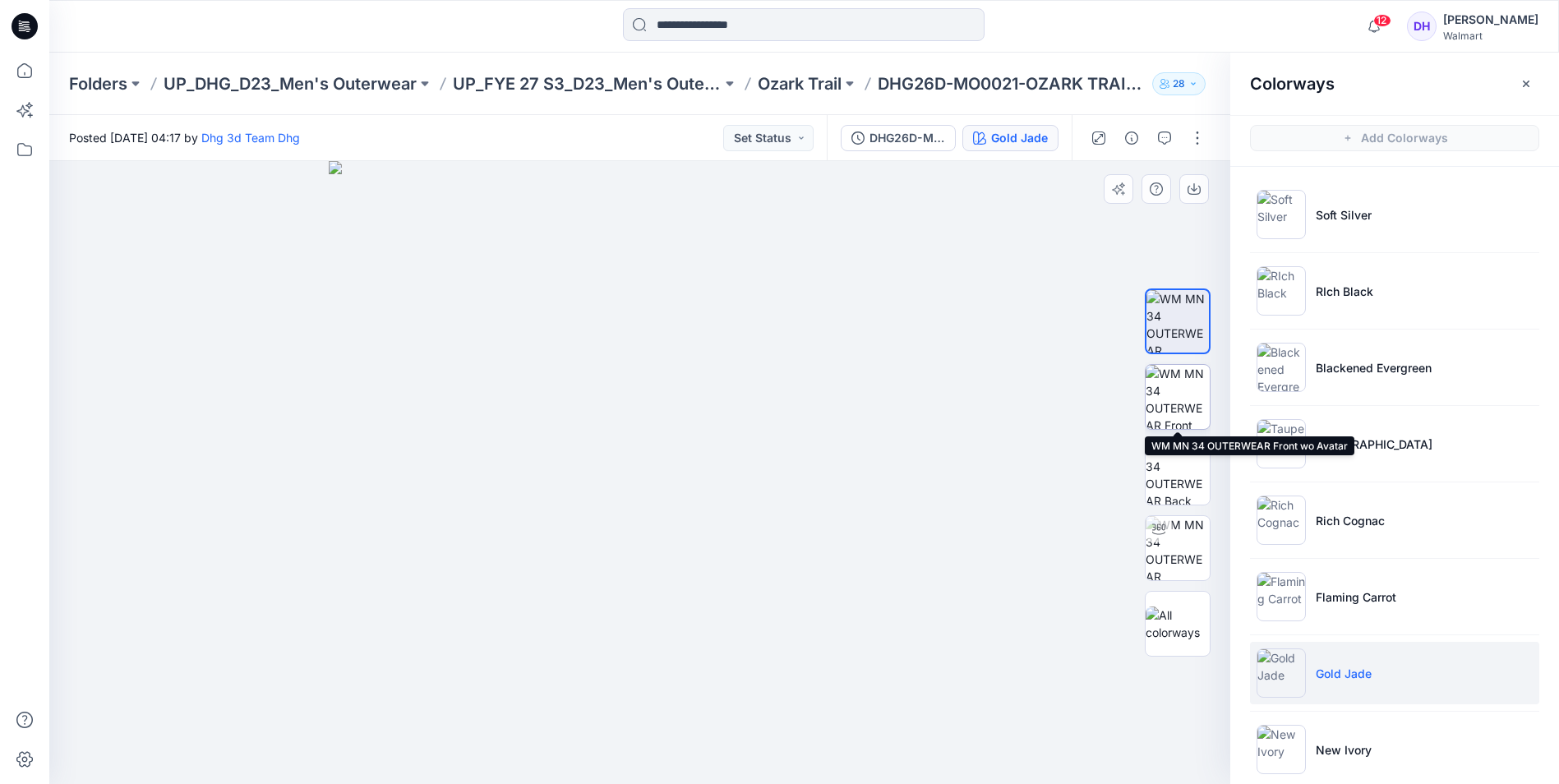
click at [1169, 373] on img at bounding box center [1178, 397] width 64 height 64
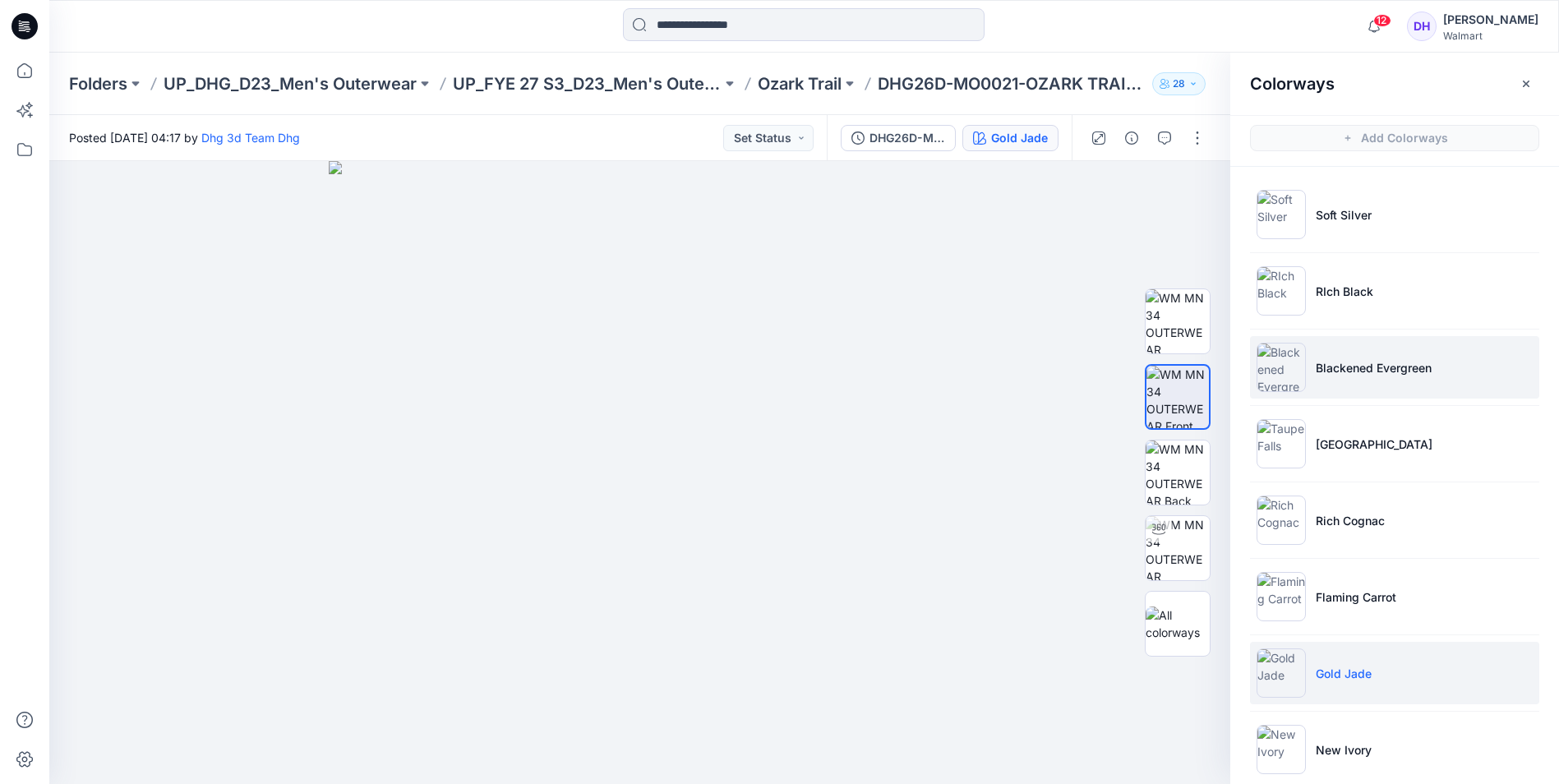
click at [1387, 381] on li "Blackened Evergreen" at bounding box center [1394, 367] width 289 height 62
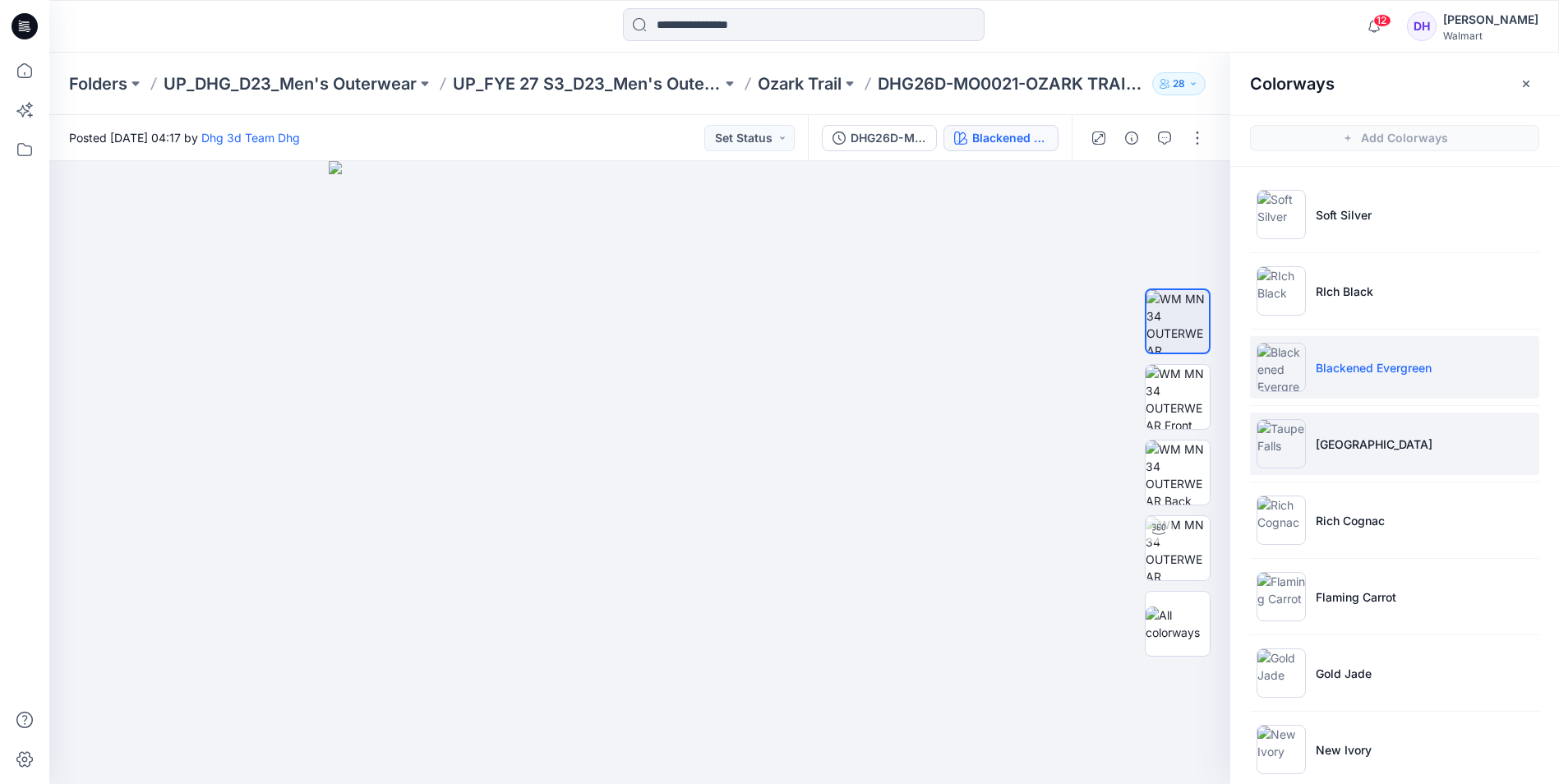
click at [1383, 442] on li "[GEOGRAPHIC_DATA]" at bounding box center [1394, 444] width 289 height 62
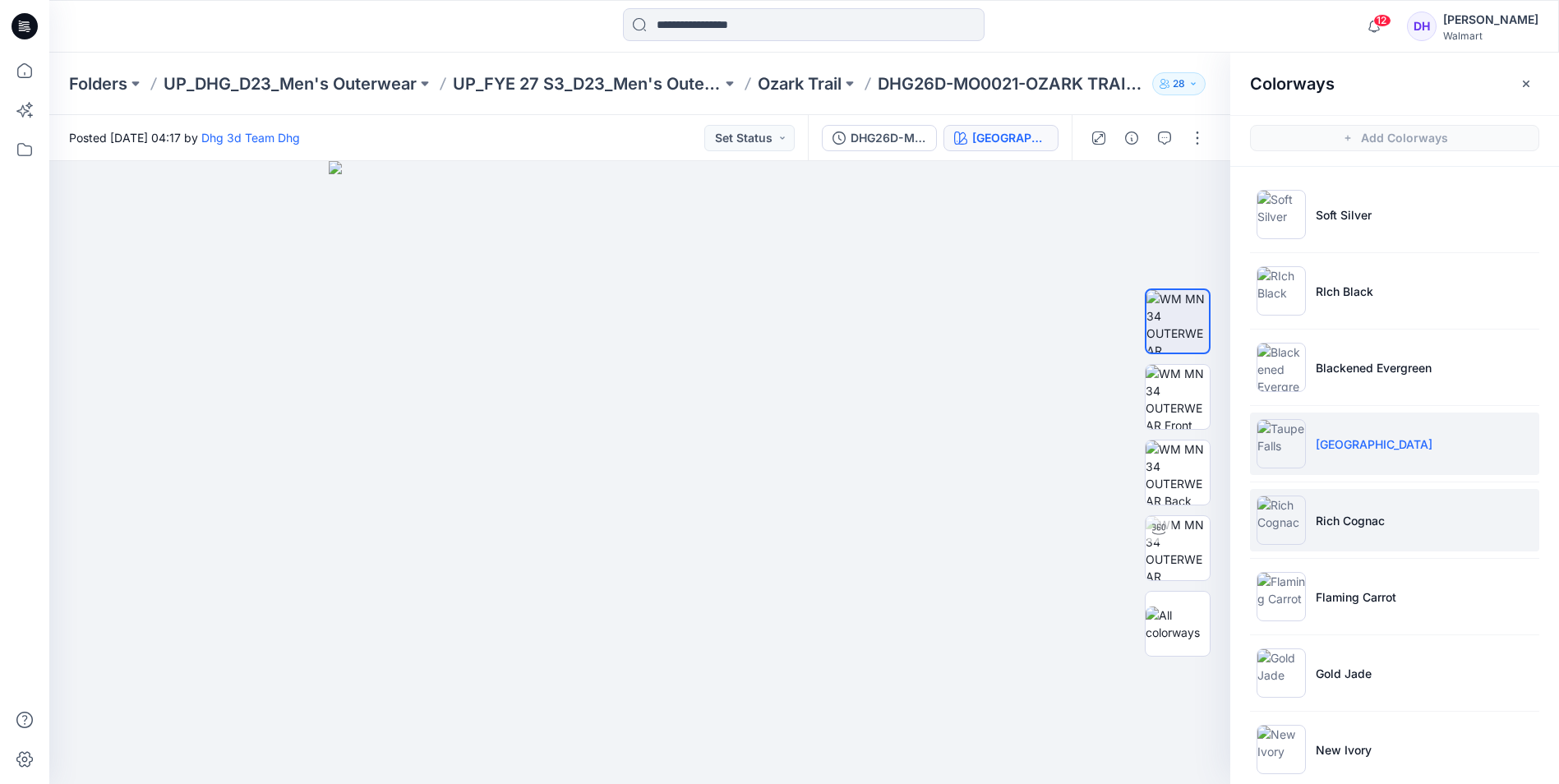
click at [1380, 520] on p "Rich Cognac" at bounding box center [1350, 520] width 69 height 17
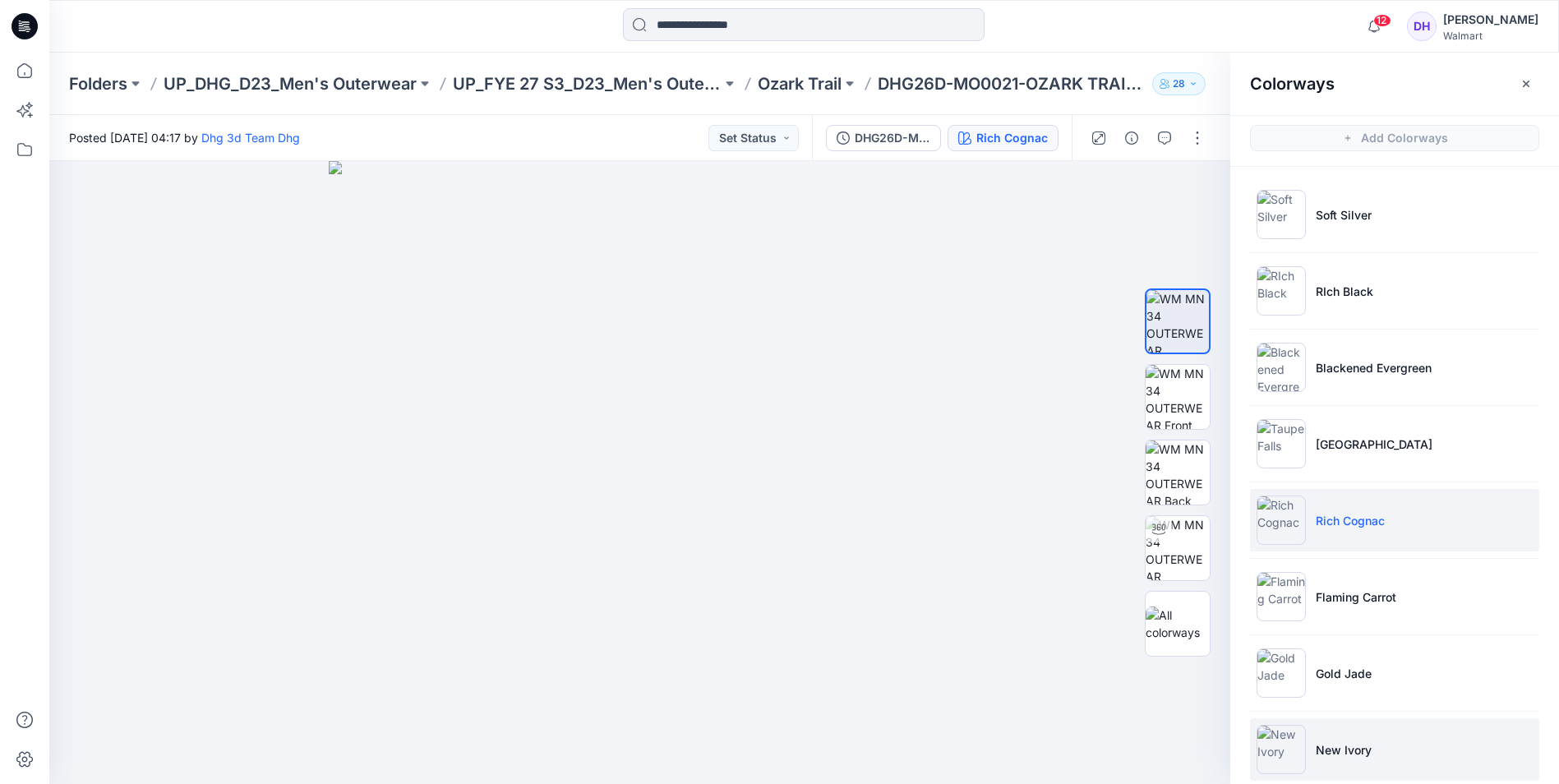
click at [1385, 748] on li "New Ivory" at bounding box center [1394, 749] width 289 height 62
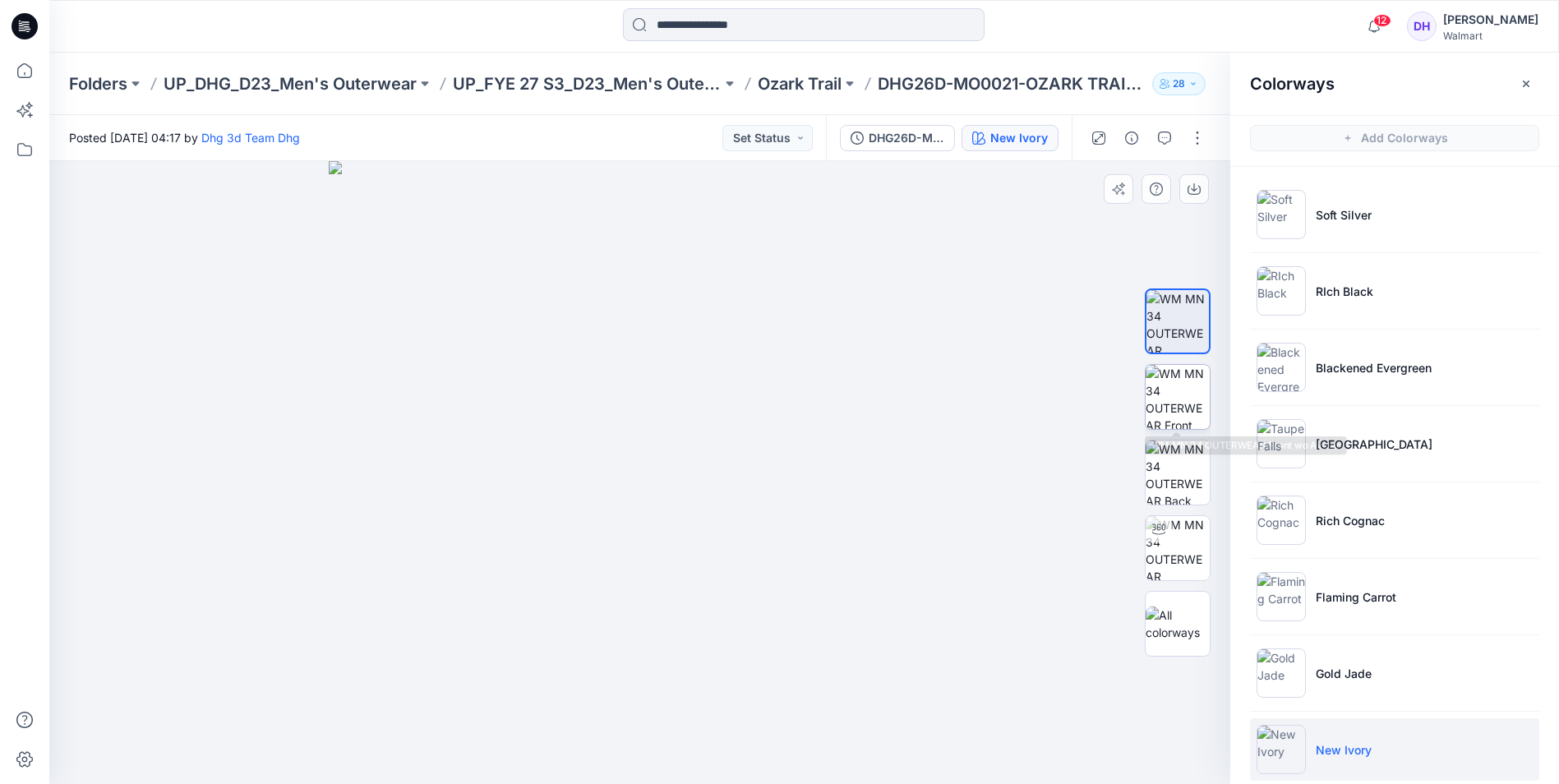
click at [1192, 394] on img at bounding box center [1178, 397] width 64 height 64
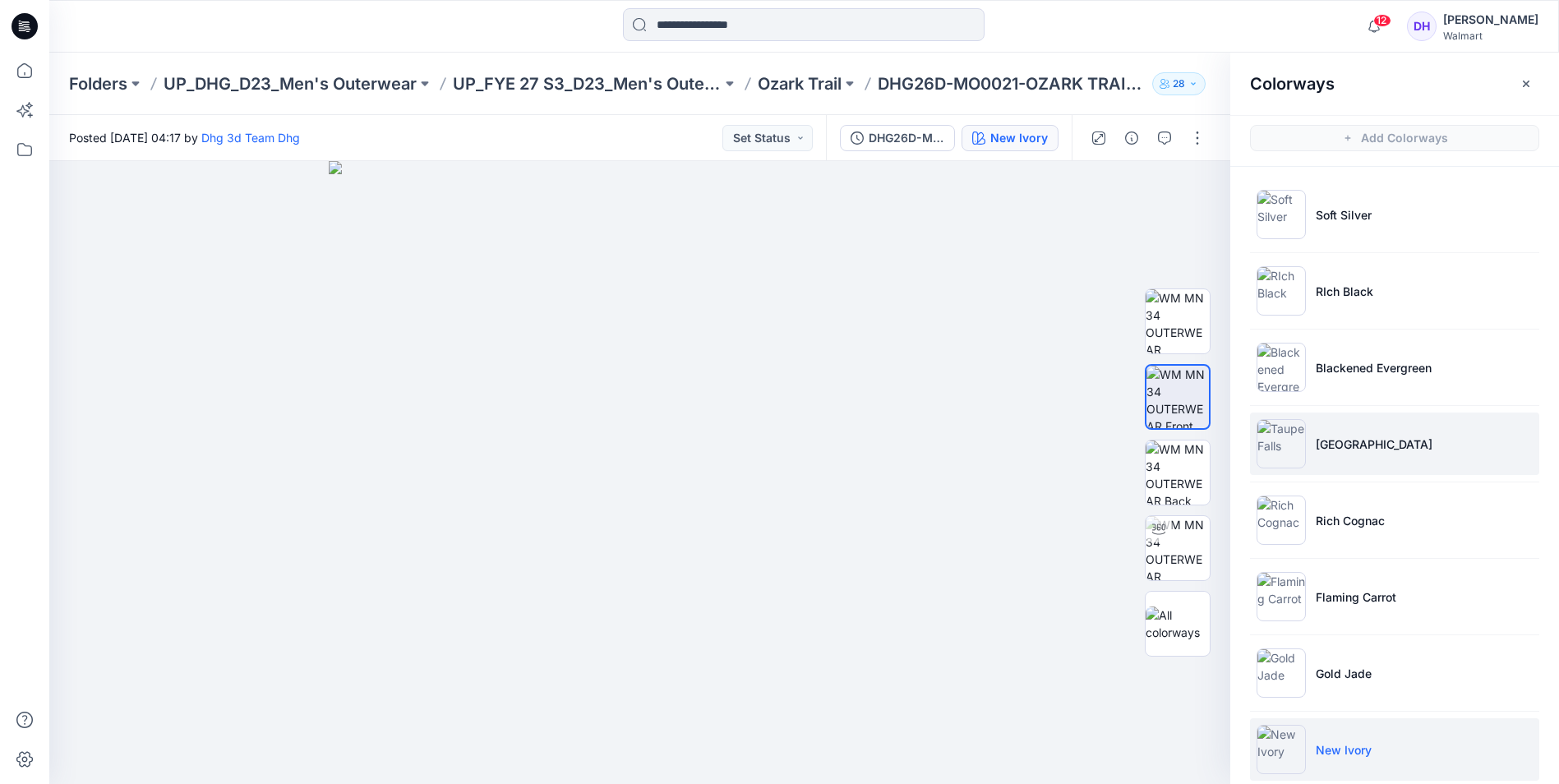
click at [1354, 454] on li "[GEOGRAPHIC_DATA]" at bounding box center [1394, 444] width 289 height 62
